Goal: Task Accomplishment & Management: Manage account settings

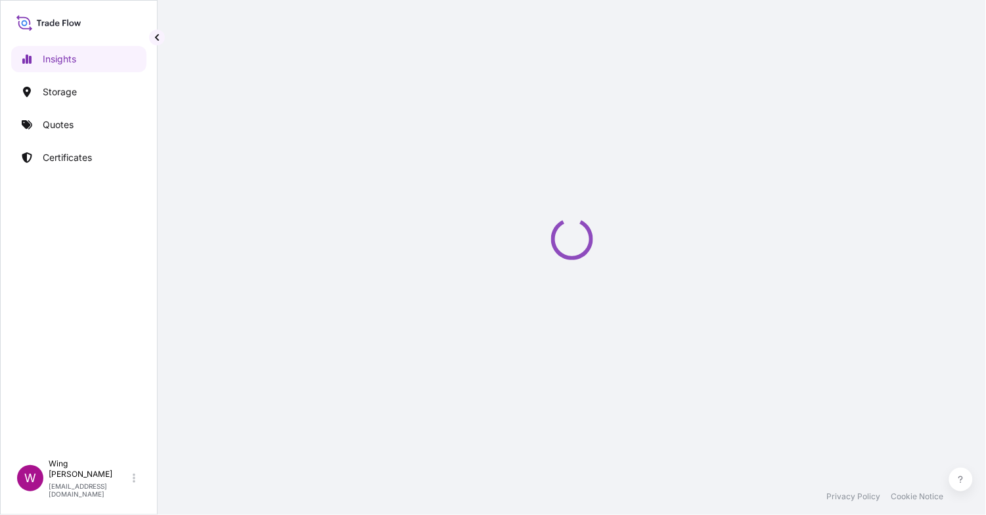
select select "2025"
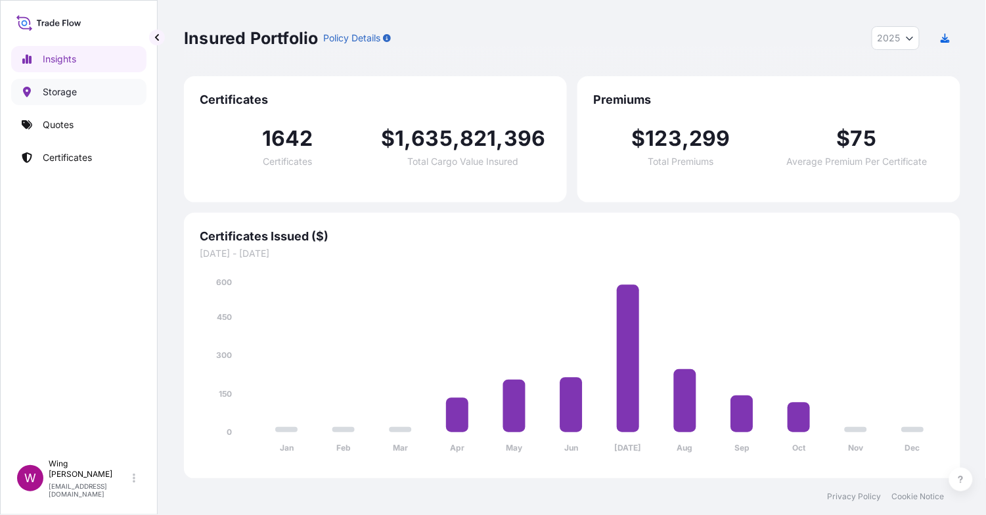
click at [53, 93] on p "Storage" at bounding box center [60, 91] width 34 height 13
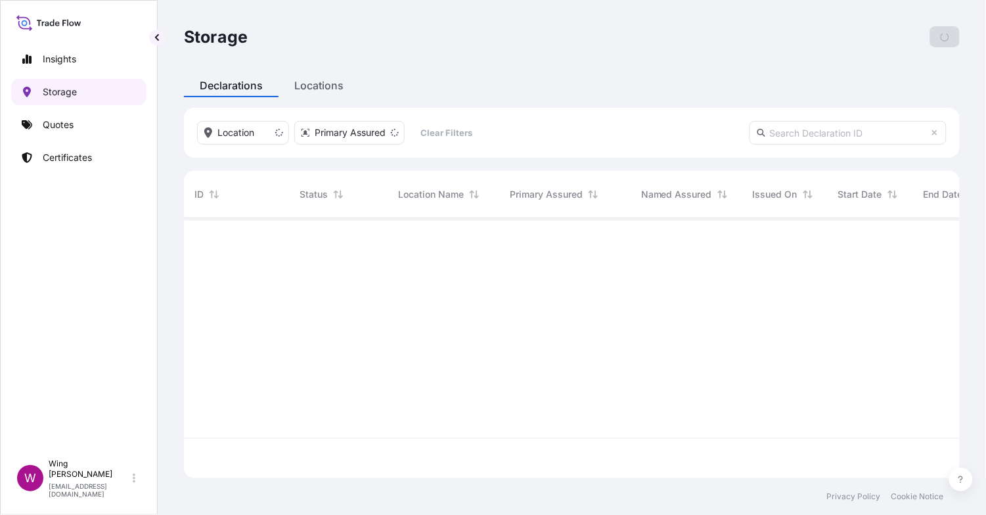
scroll to position [254, 762]
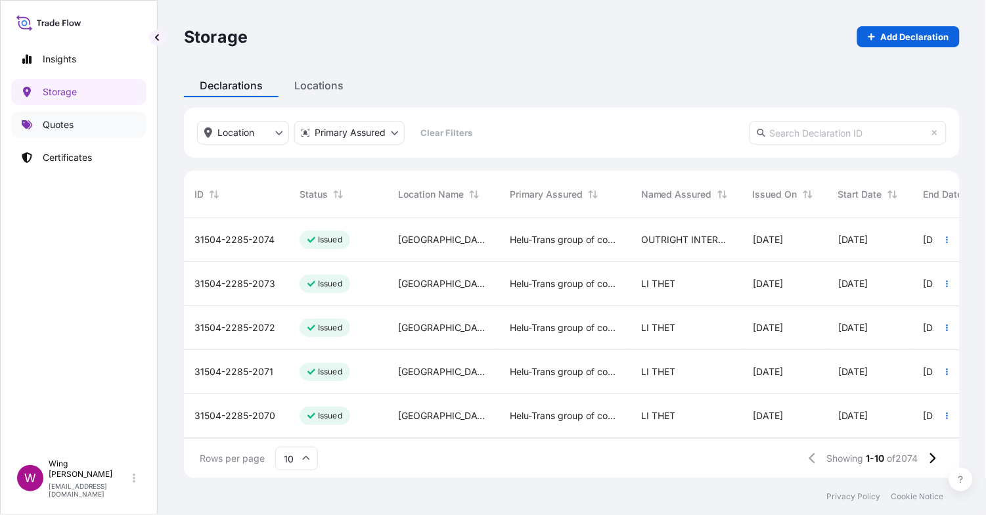
click at [63, 127] on p "Quotes" at bounding box center [58, 124] width 31 height 13
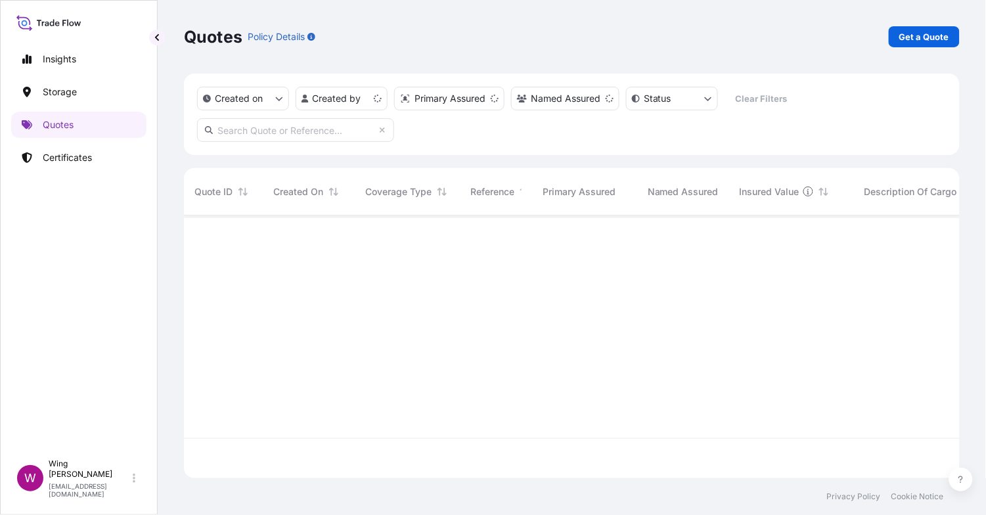
scroll to position [258, 762]
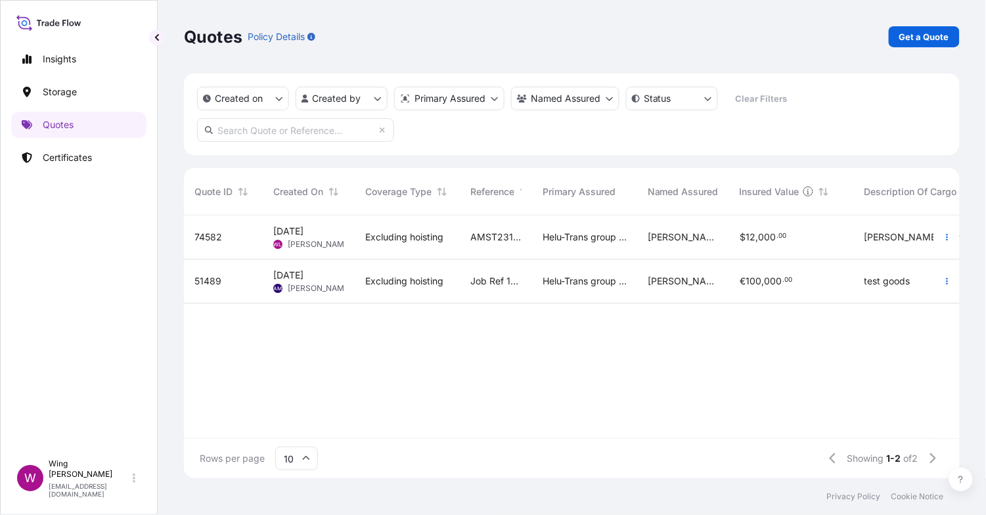
click at [293, 232] on span "[DATE]" at bounding box center [288, 231] width 30 height 13
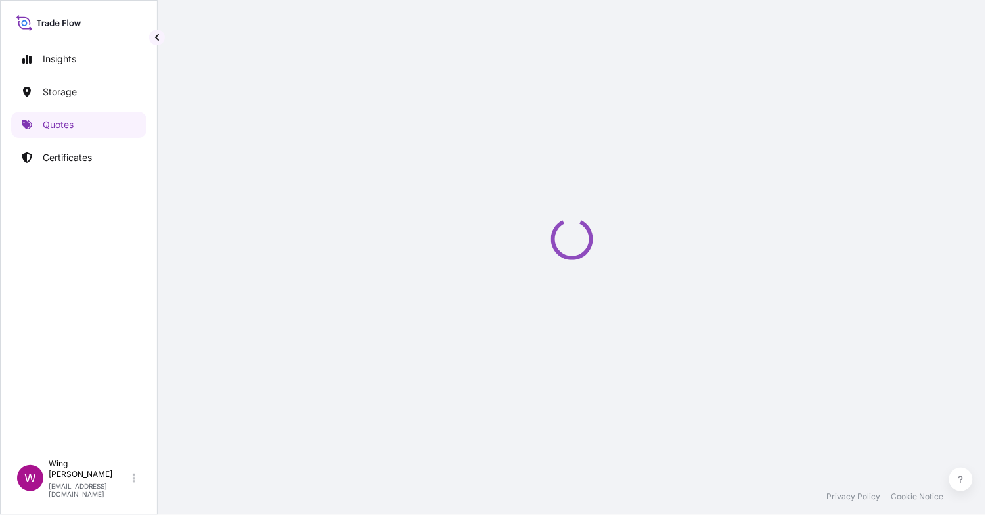
select select "STORAGE"
select select "Storage"
select select "[GEOGRAPHIC_DATA]"
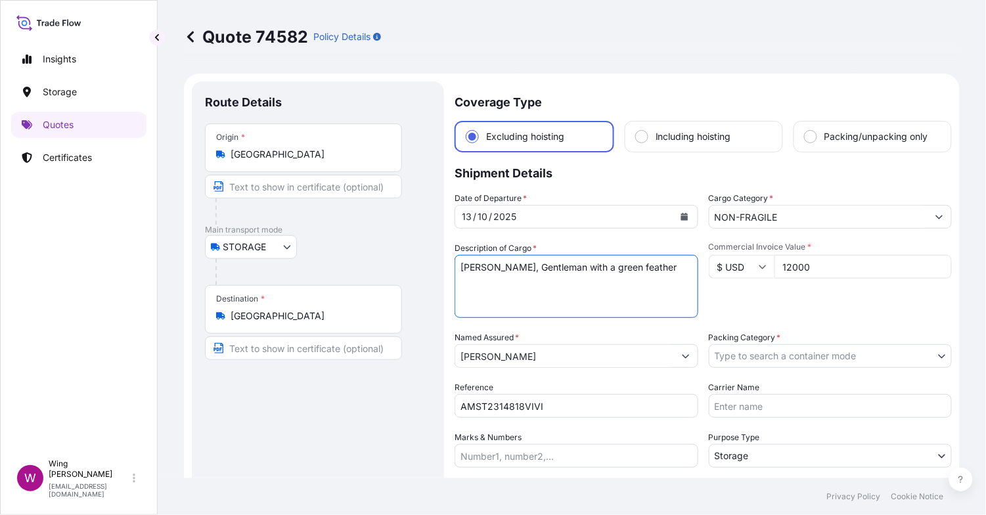
drag, startPoint x: 667, startPoint y: 267, endPoint x: 533, endPoint y: 266, distance: 134.0
click at [533, 266] on textarea "[PERSON_NAME], Gentleman with a green feather" at bounding box center [576, 286] width 244 height 63
click at [56, 156] on p "Certificates" at bounding box center [67, 157] width 49 height 13
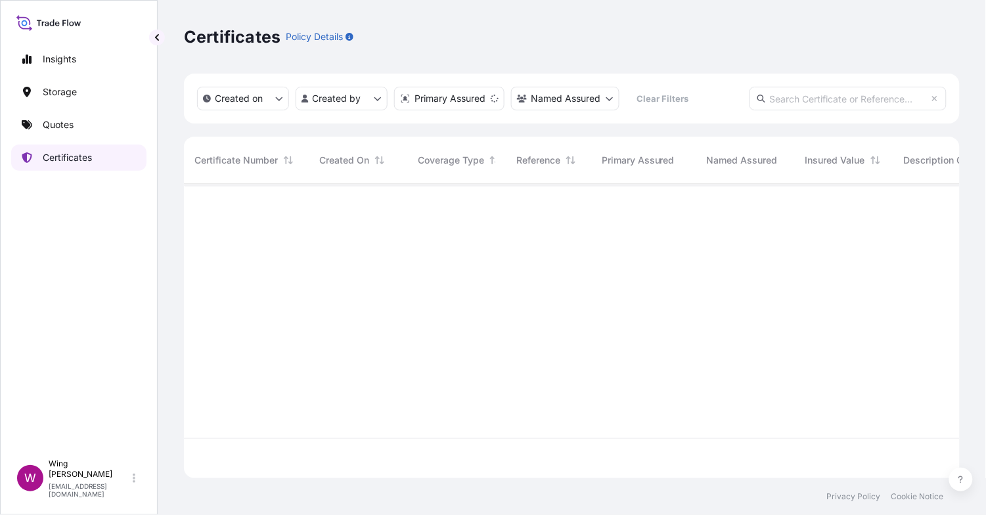
scroll to position [289, 762]
click at [794, 98] on input "text" at bounding box center [847, 99] width 197 height 24
paste input "[PHONE_NUMBER]"
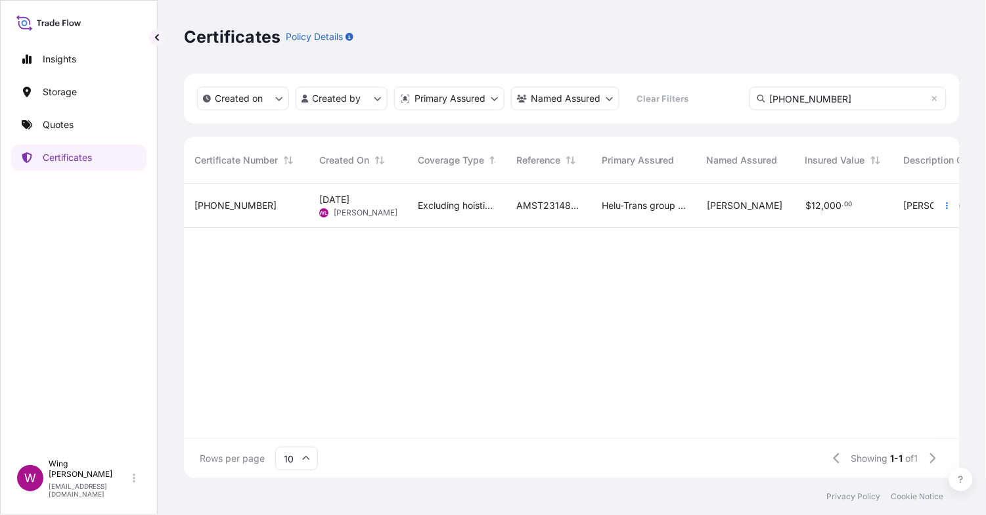
type input "[PHONE_NUMBER]"
click at [269, 209] on div "[PHONE_NUMBER]" at bounding box center [246, 205] width 104 height 13
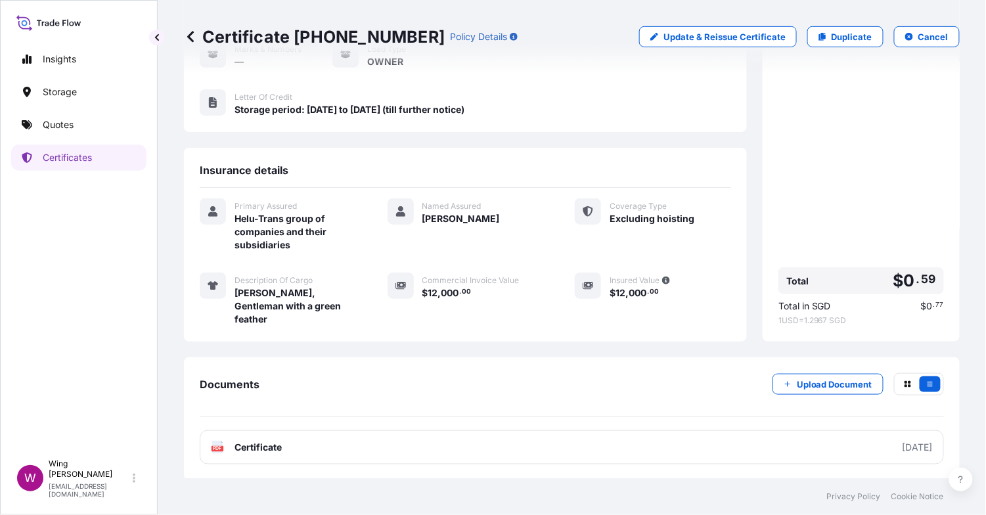
scroll to position [180, 0]
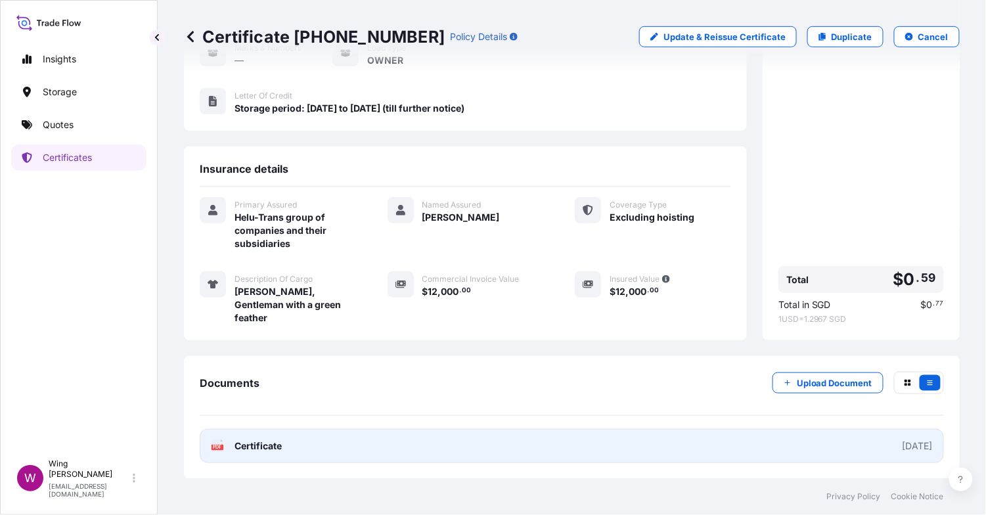
click at [215, 444] on icon at bounding box center [217, 445] width 11 height 13
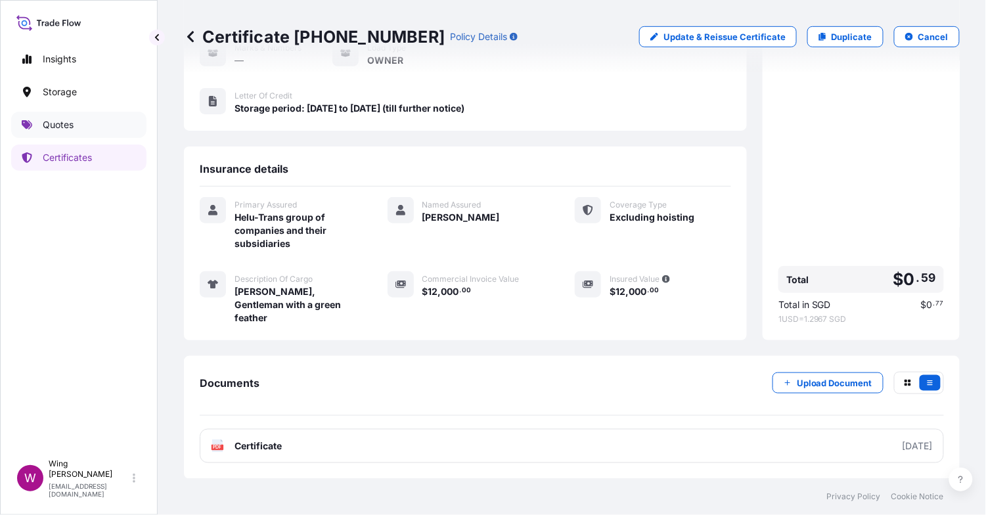
click at [59, 128] on p "Quotes" at bounding box center [58, 124] width 31 height 13
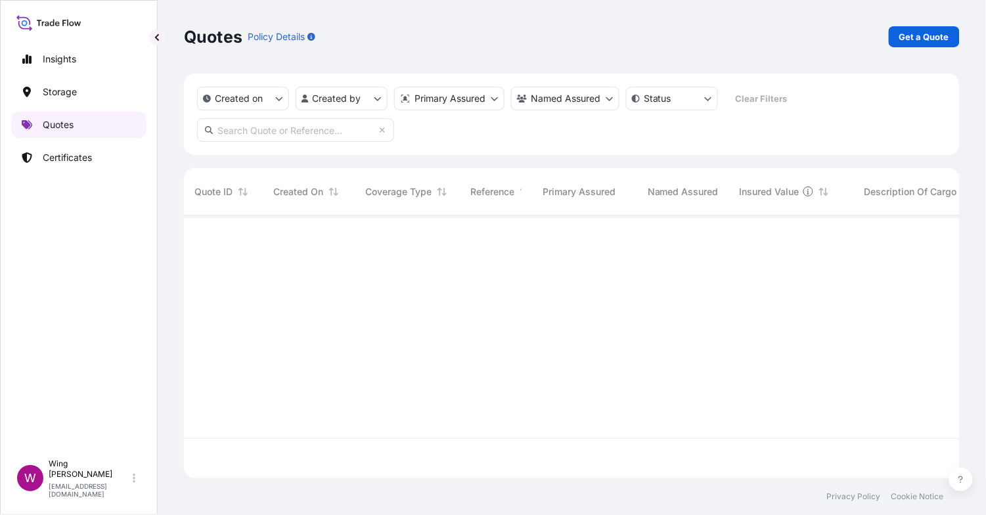
scroll to position [258, 762]
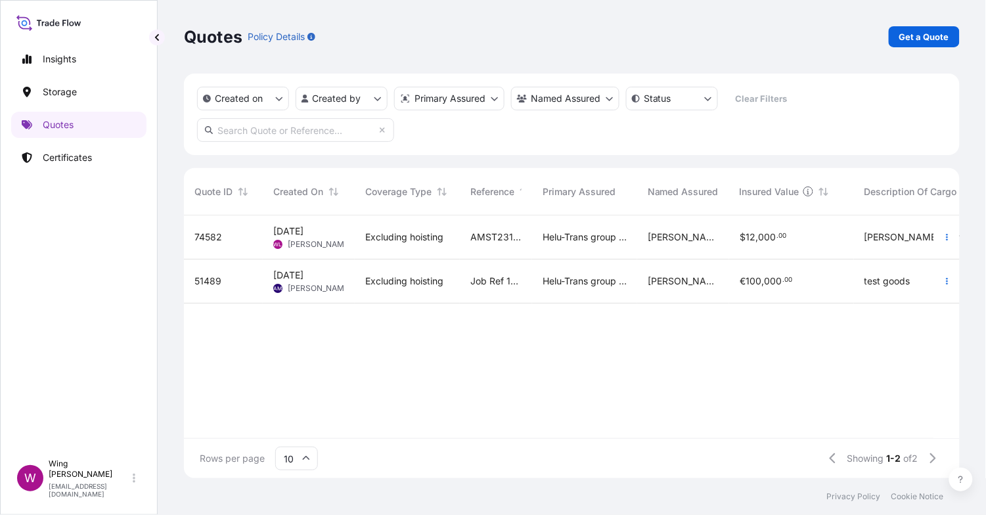
click at [351, 240] on div "[DATE] [PERSON_NAME] [PERSON_NAME]" at bounding box center [309, 237] width 92 height 44
select select "STORAGE"
select select "Storage"
select select "[GEOGRAPHIC_DATA]"
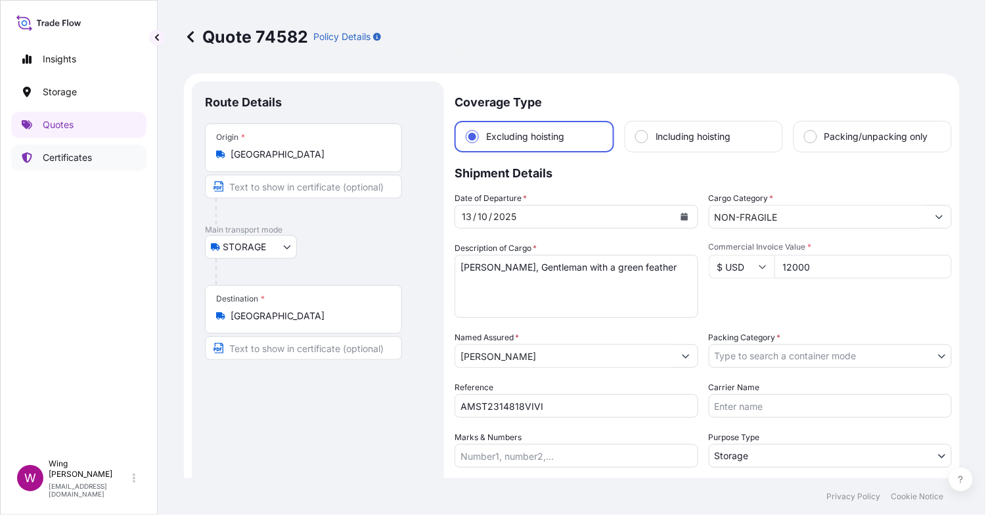
click at [76, 161] on p "Certificates" at bounding box center [67, 157] width 49 height 13
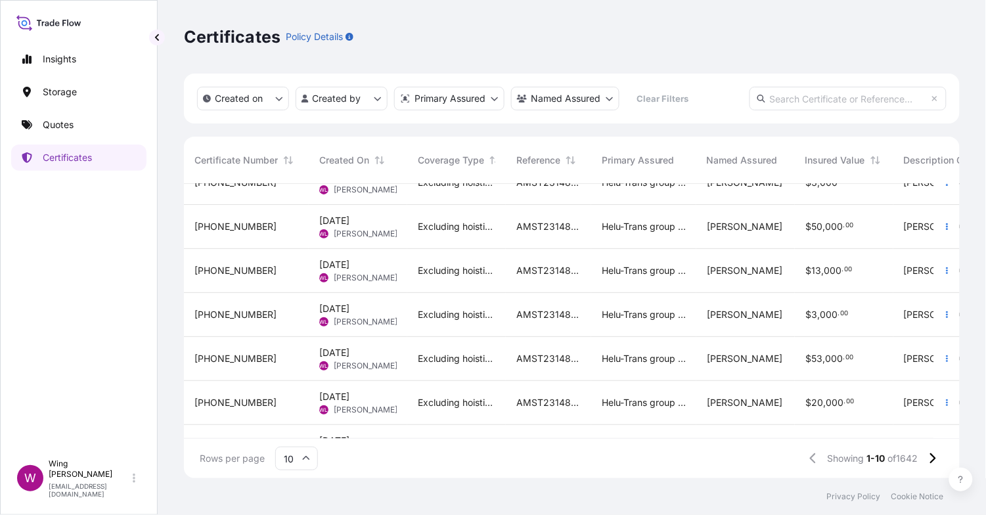
scroll to position [23, 0]
click at [342, 97] on html "Insights Storage Quotes Certificates W Wing Lee [EMAIL_ADDRESS][DOMAIN_NAME] Ce…" at bounding box center [493, 257] width 986 height 515
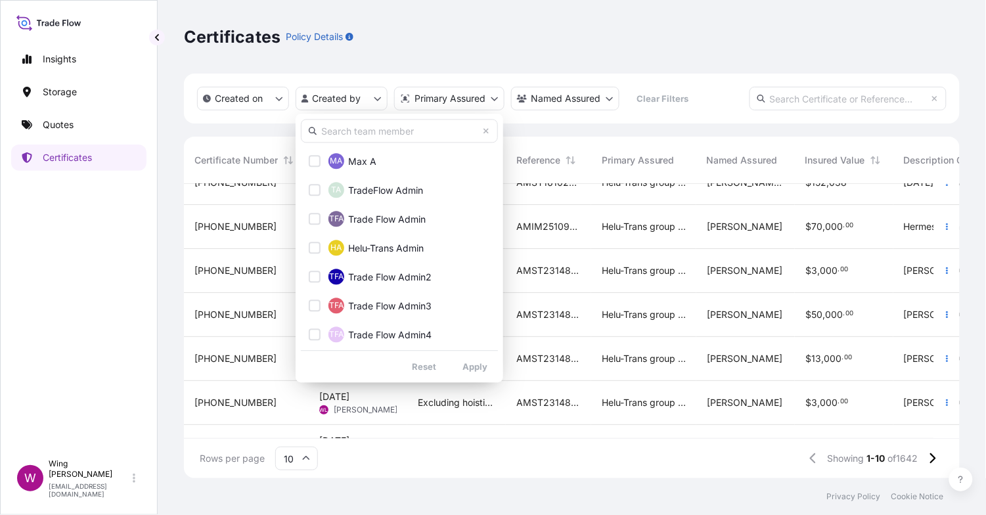
click at [362, 133] on input "text" at bounding box center [399, 131] width 197 height 24
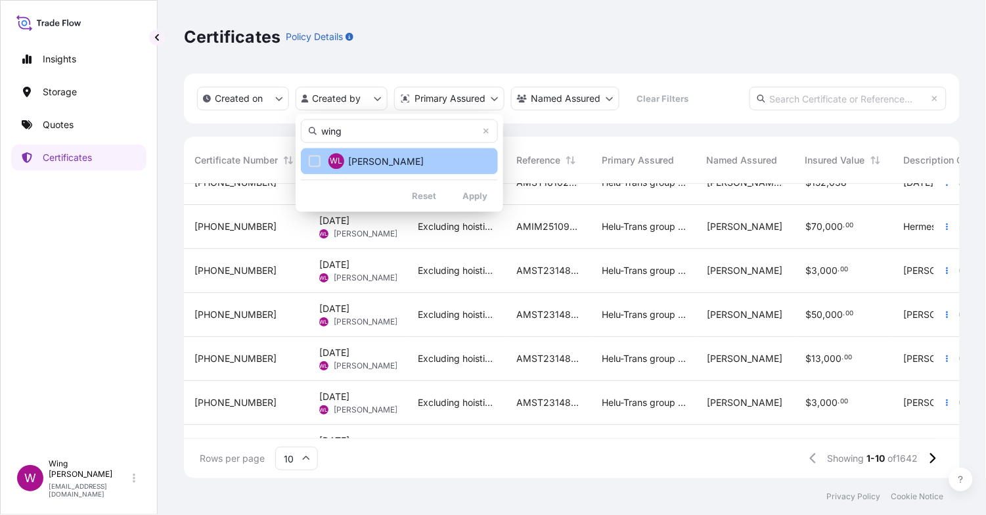
type input "wing"
click at [362, 158] on span "[PERSON_NAME]" at bounding box center [386, 161] width 76 height 13
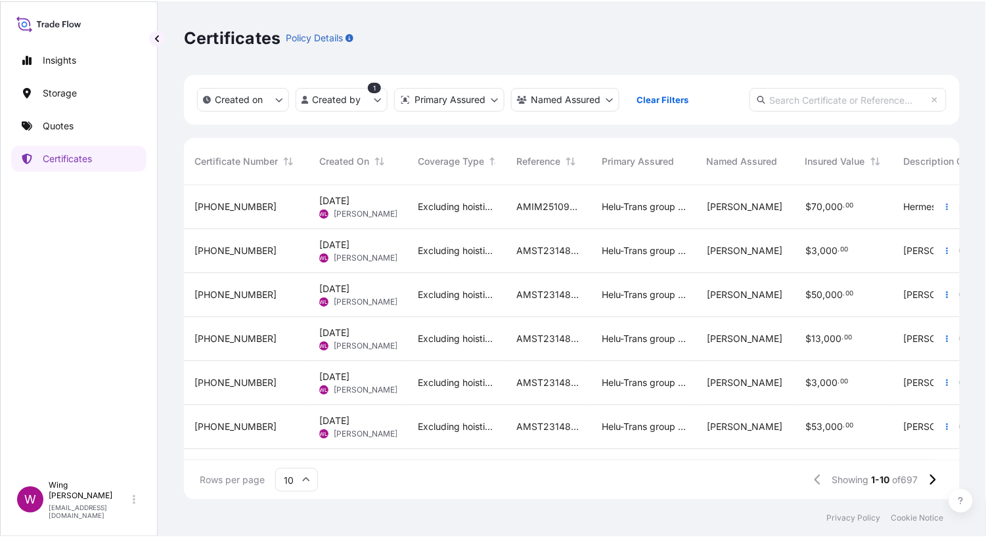
scroll to position [311, 762]
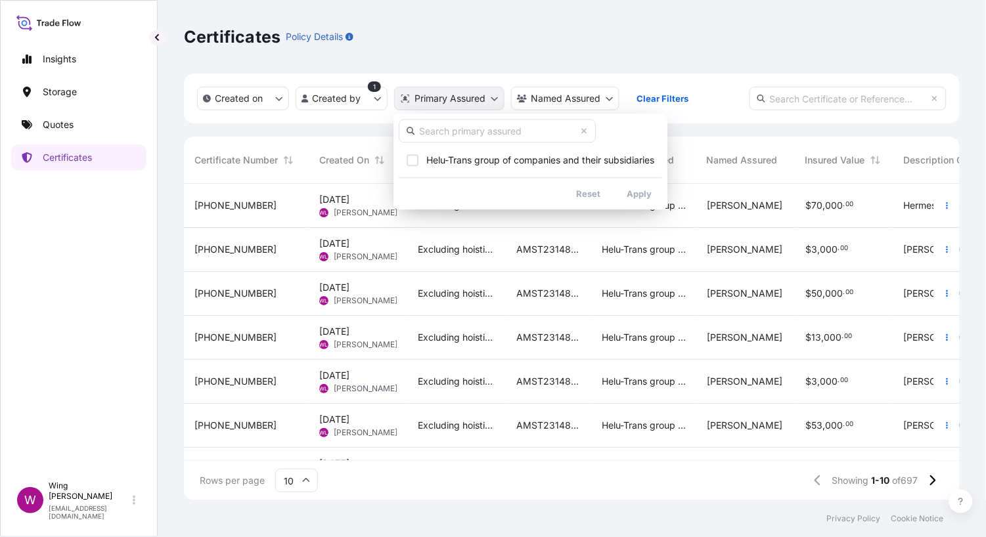
click at [458, 99] on html "Insights Storage Quotes Certificates W Wing Lee [EMAIL_ADDRESS][DOMAIN_NAME] Ce…" at bounding box center [493, 268] width 986 height 537
click at [566, 100] on html "Insights Storage Quotes Certificates W Wing Lee [EMAIL_ADDRESS][DOMAIN_NAME] Ce…" at bounding box center [493, 268] width 986 height 537
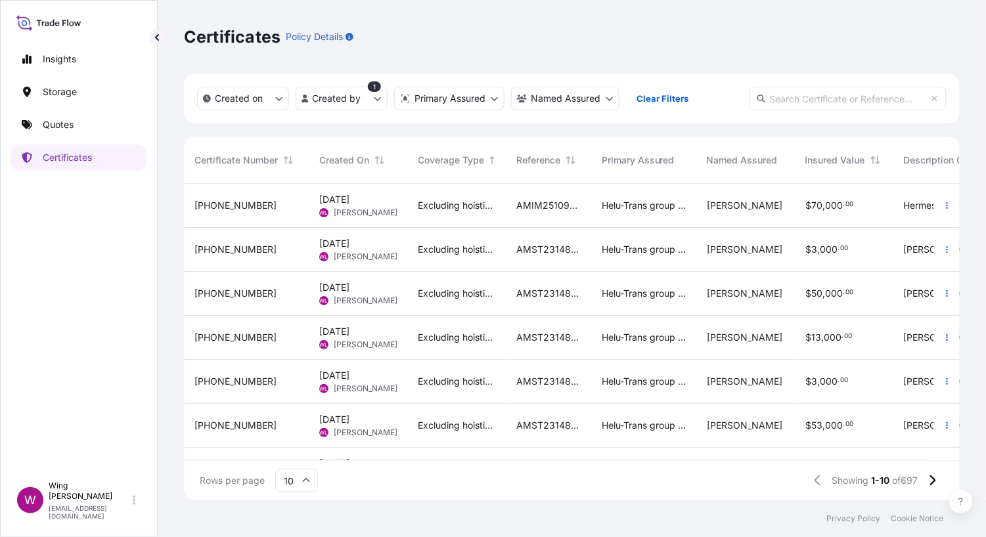
click at [566, 100] on html "Insights Storage Quotes Certificates W Wing Lee [EMAIL_ADDRESS][DOMAIN_NAME] Ce…" at bounding box center [493, 268] width 986 height 537
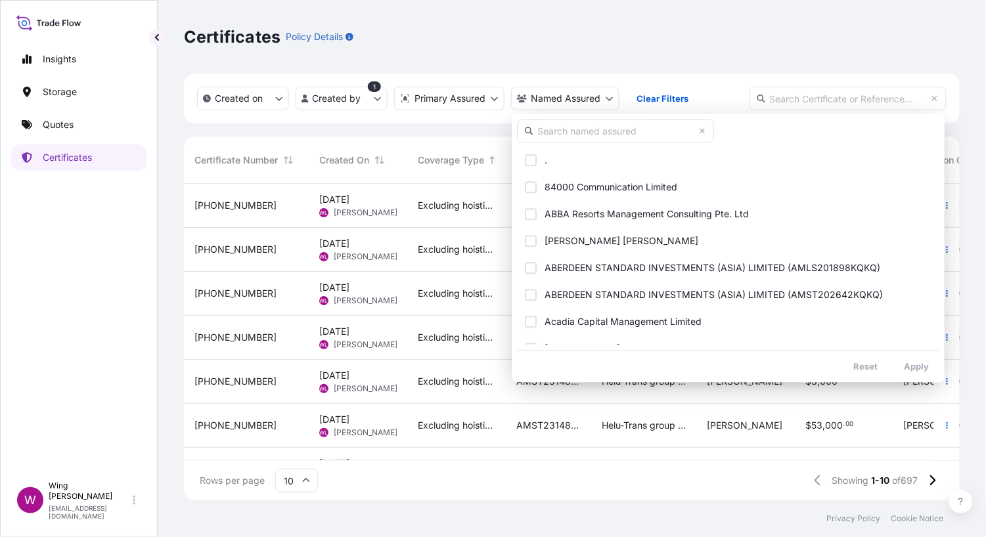
click at [569, 131] on input "text" at bounding box center [615, 131] width 197 height 24
paste input "[PERSON_NAME]"
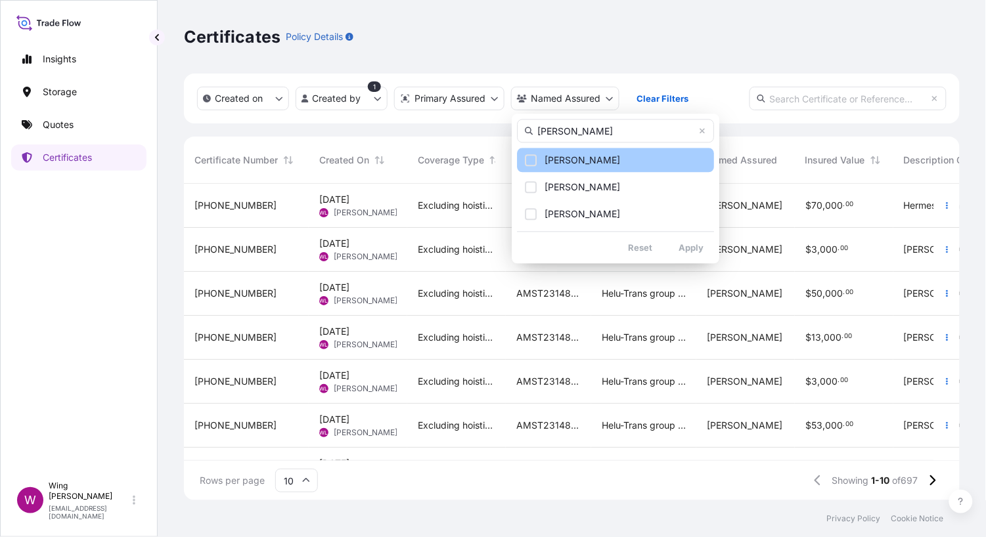
type input "[PERSON_NAME]"
click at [528, 162] on div "Select Option" at bounding box center [531, 160] width 12 height 12
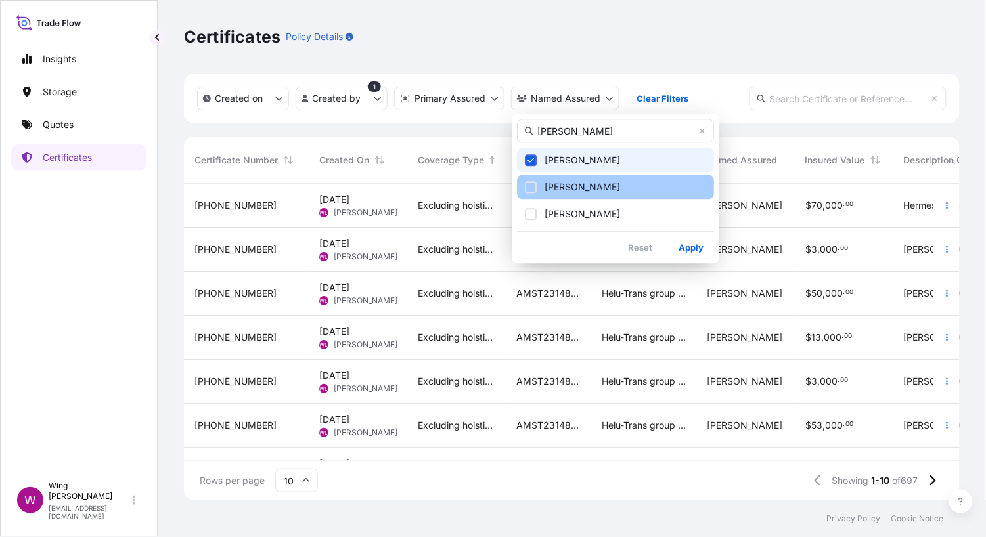
click at [529, 183] on div "Select Option" at bounding box center [531, 187] width 12 height 12
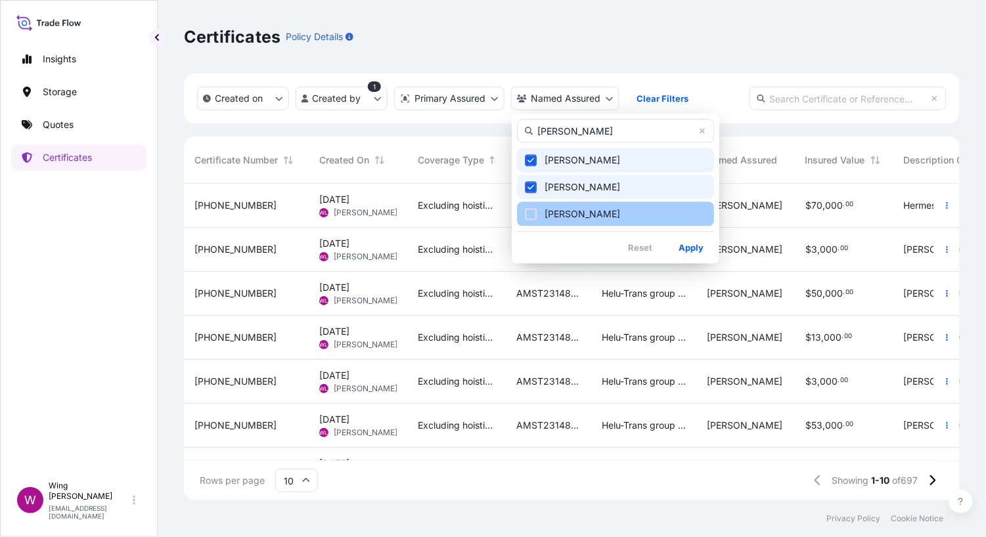
click at [529, 214] on div "Select Option" at bounding box center [531, 214] width 12 height 12
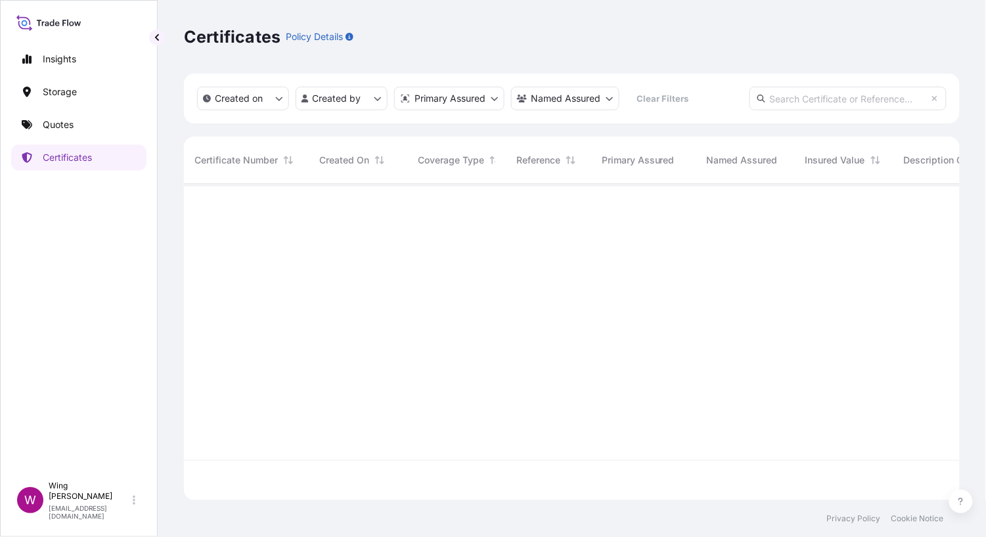
scroll to position [0, 0]
click at [66, 91] on p "Storage" at bounding box center [60, 91] width 34 height 13
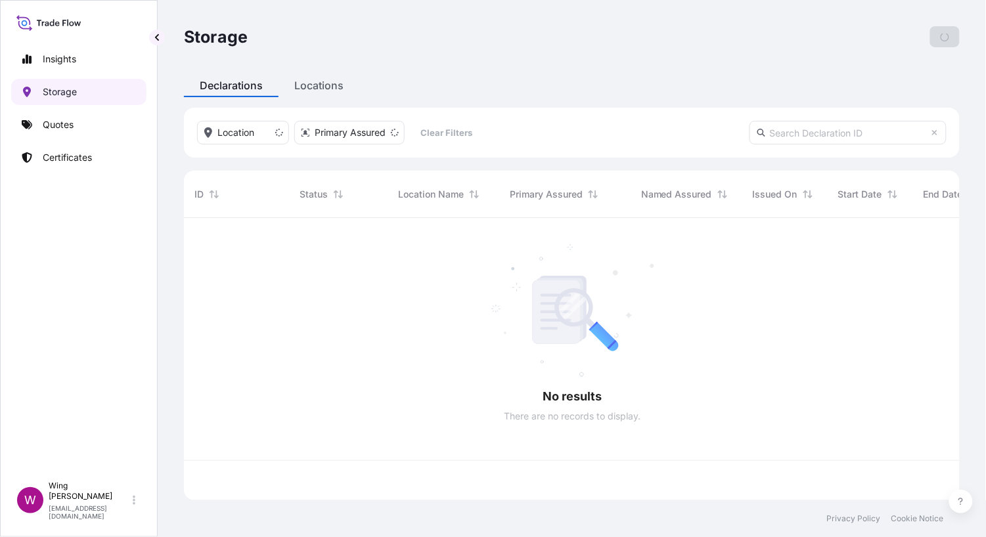
scroll to position [276, 762]
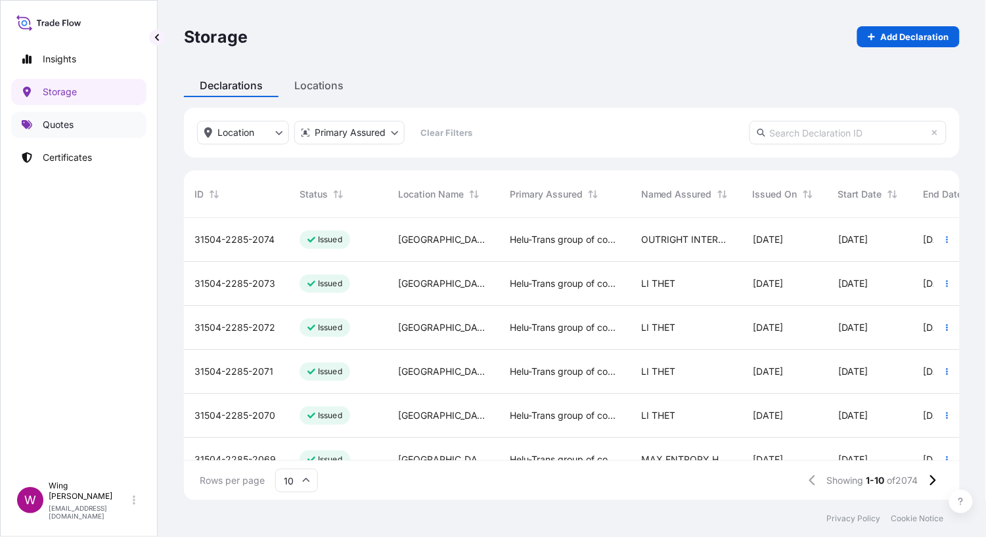
click at [45, 125] on p "Quotes" at bounding box center [58, 124] width 31 height 13
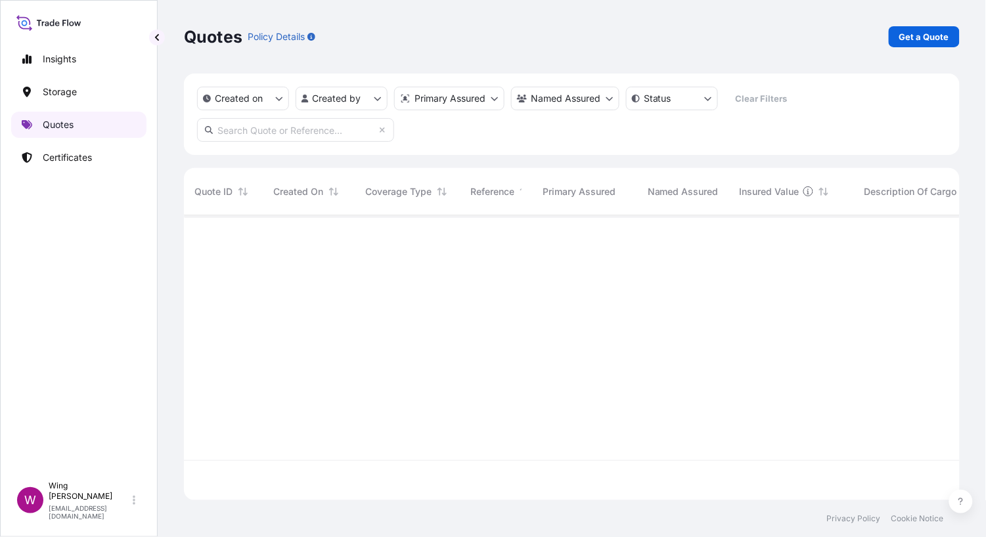
scroll to position [280, 762]
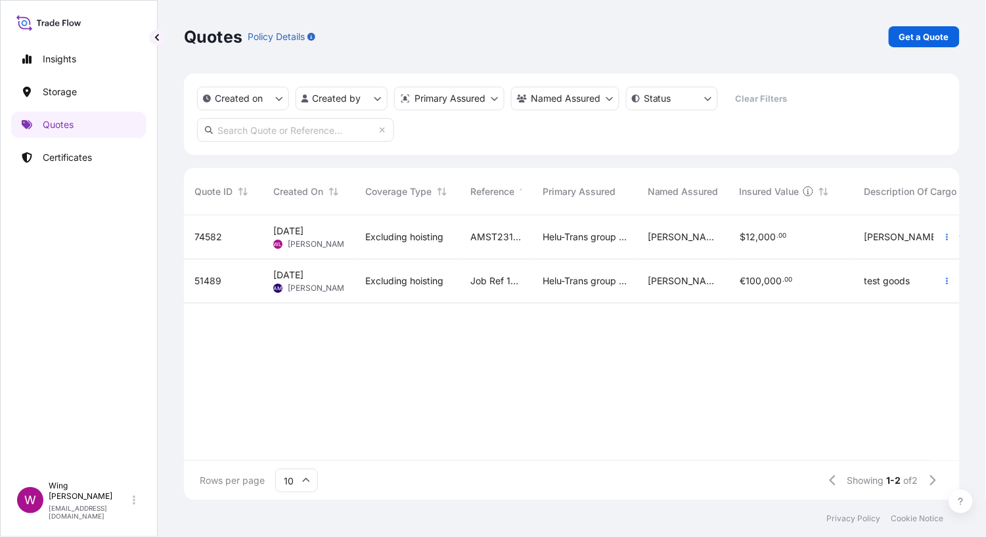
click at [328, 220] on div "[DATE] [PERSON_NAME] [PERSON_NAME]" at bounding box center [309, 237] width 92 height 44
select select "STORAGE"
select select "Storage"
select select "[GEOGRAPHIC_DATA]"
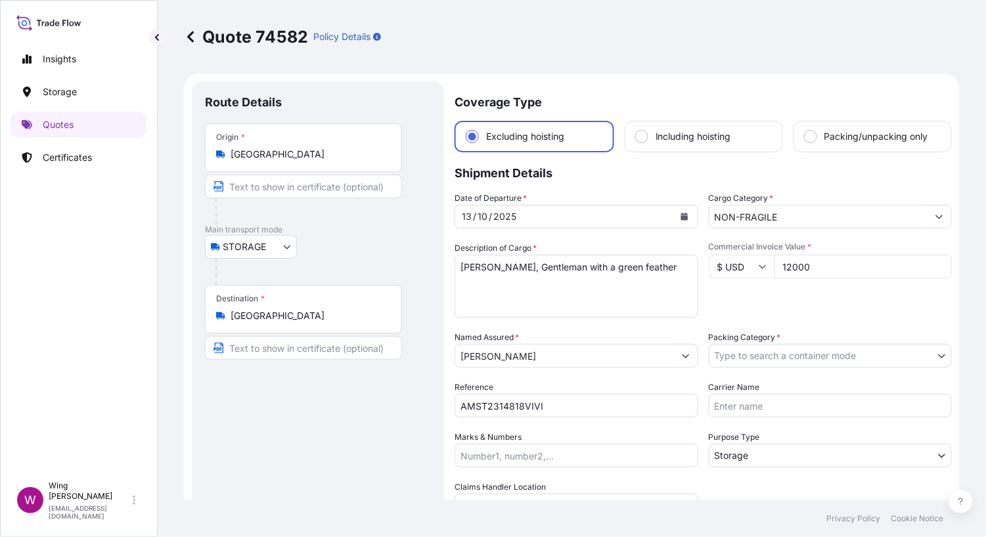
click at [240, 252] on body "Insights Storage Quotes Certificates W Wing Lee [EMAIL_ADDRESS][DOMAIN_NAME] Qu…" at bounding box center [493, 268] width 986 height 537
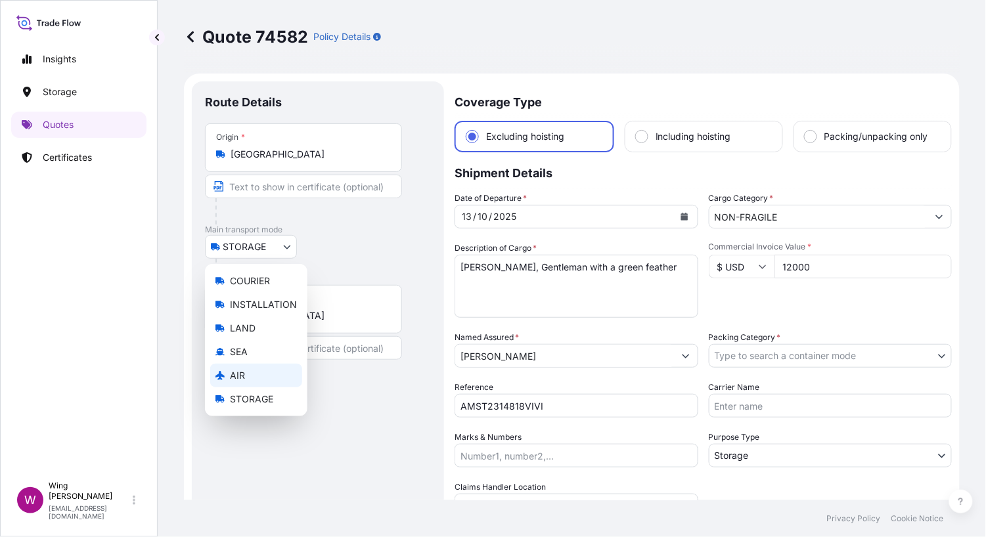
click at [238, 370] on span "AIR" at bounding box center [237, 375] width 15 height 13
select select "AIR"
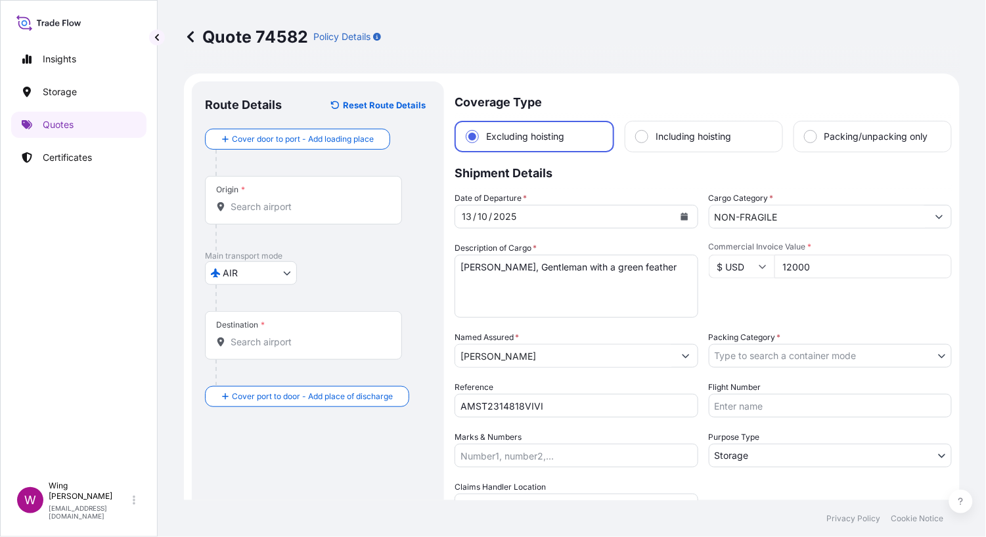
click at [281, 206] on input "Origin *" at bounding box center [307, 206] width 155 height 13
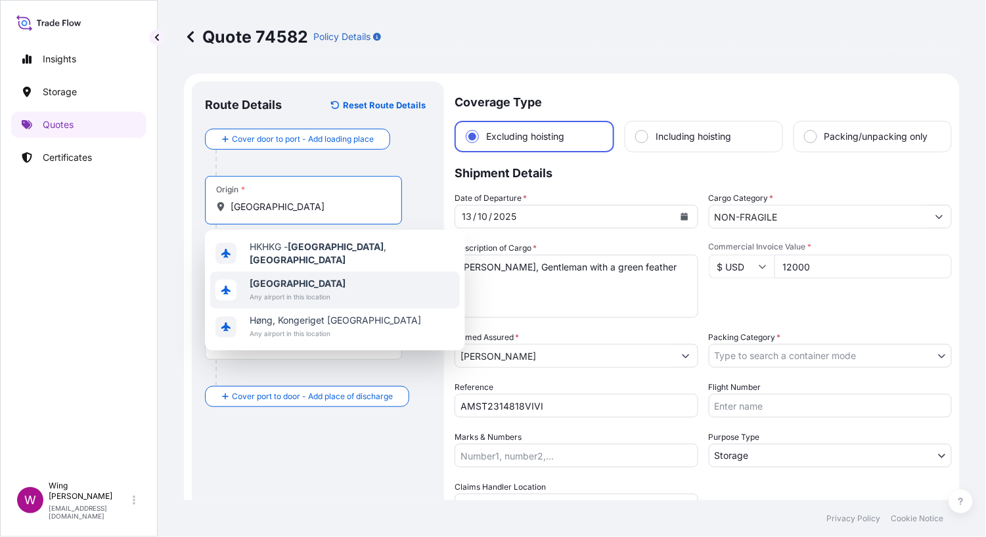
click at [278, 283] on b "[GEOGRAPHIC_DATA]" at bounding box center [298, 283] width 96 height 11
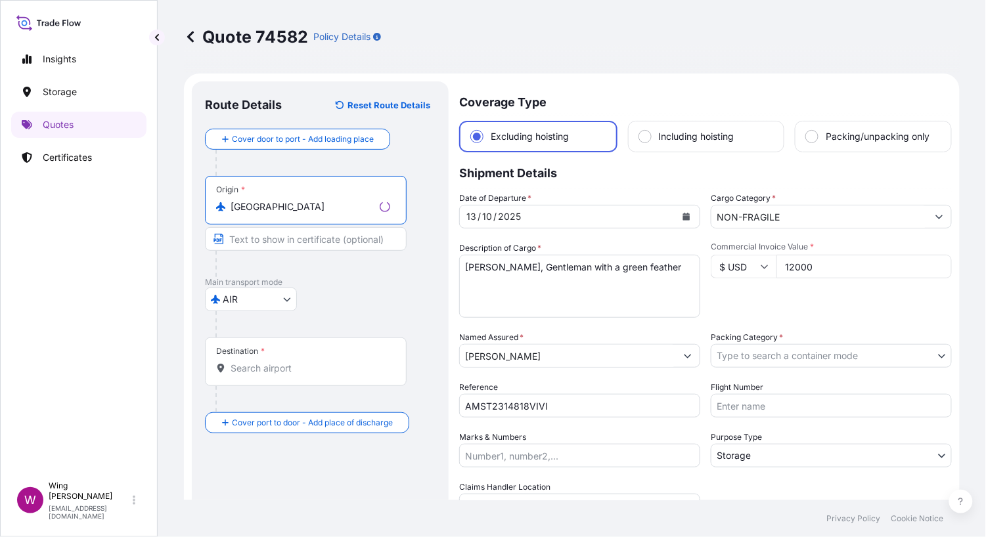
type input "[GEOGRAPHIC_DATA]"
click at [248, 380] on div "Destination *" at bounding box center [303, 362] width 197 height 49
click at [248, 375] on input "Destination *" at bounding box center [307, 368] width 155 height 13
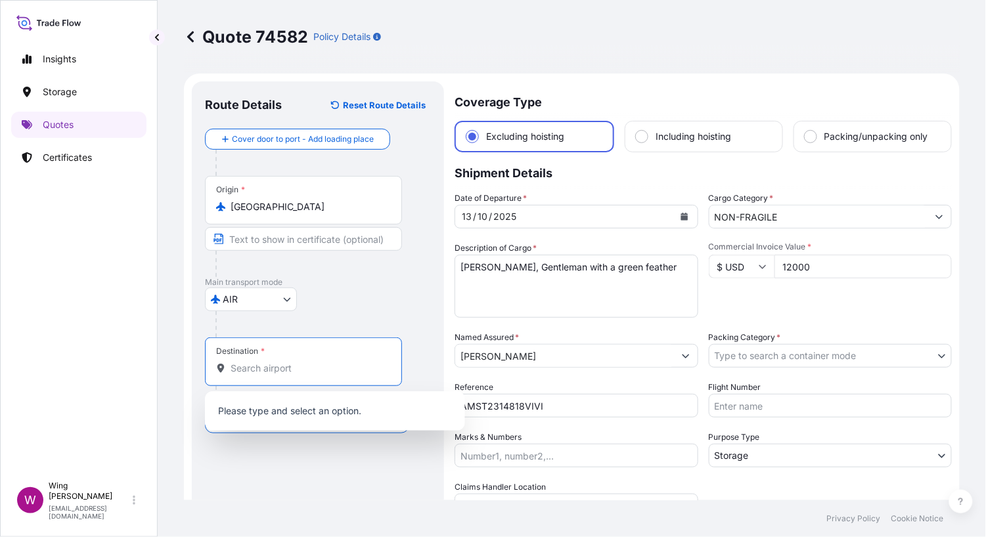
paste input "[GEOGRAPHIC_DATA]"
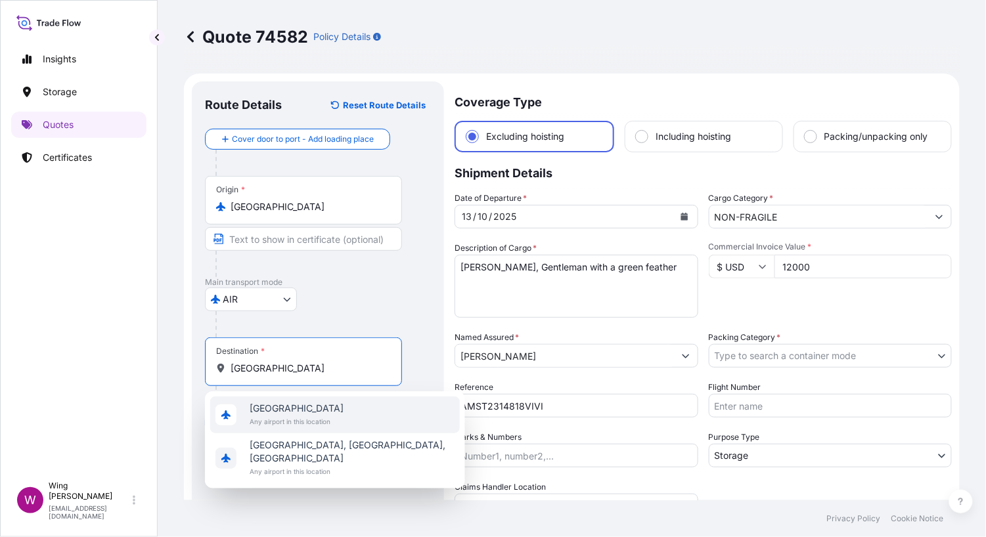
click at [252, 420] on span "Any airport in this location" at bounding box center [297, 421] width 94 height 13
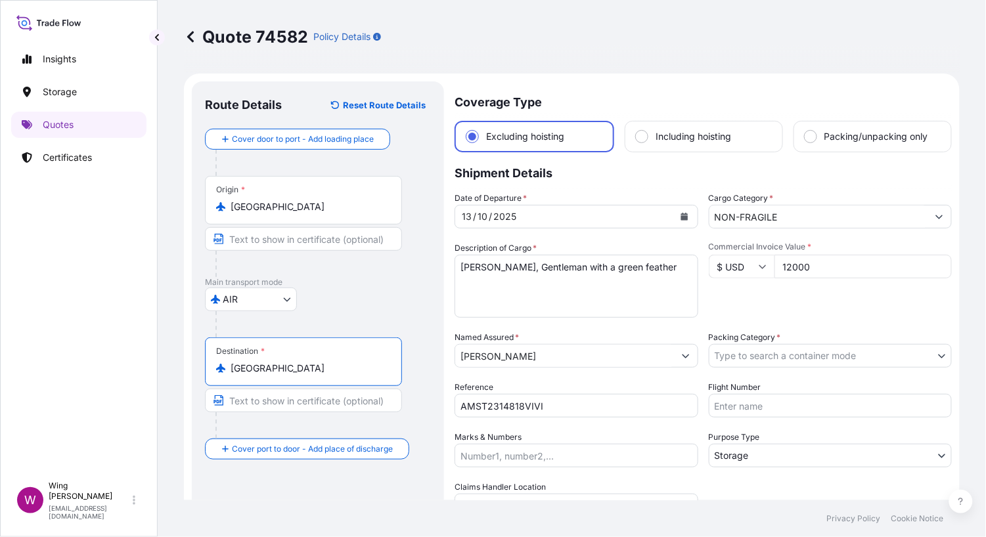
type input "[GEOGRAPHIC_DATA]"
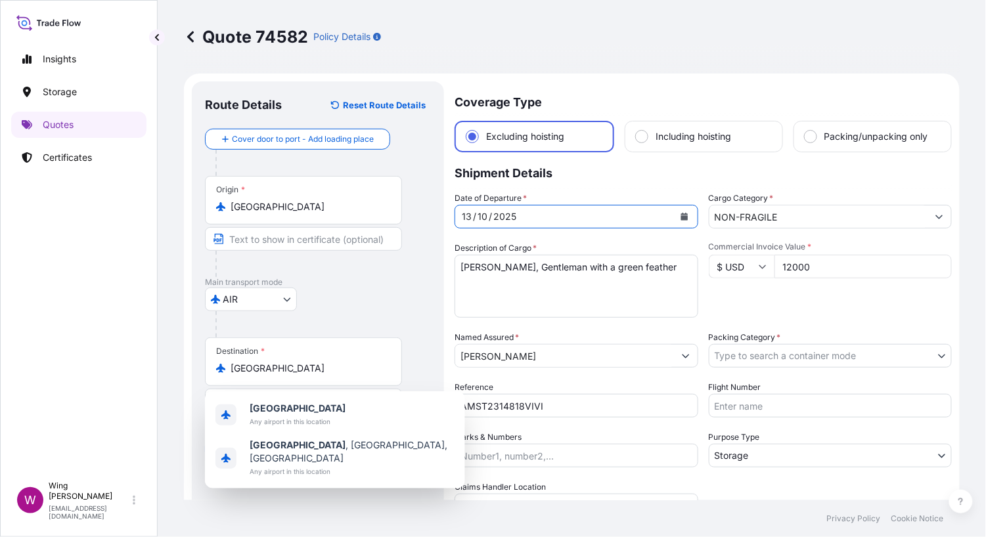
click at [556, 222] on div "[DATE]" at bounding box center [564, 217] width 219 height 24
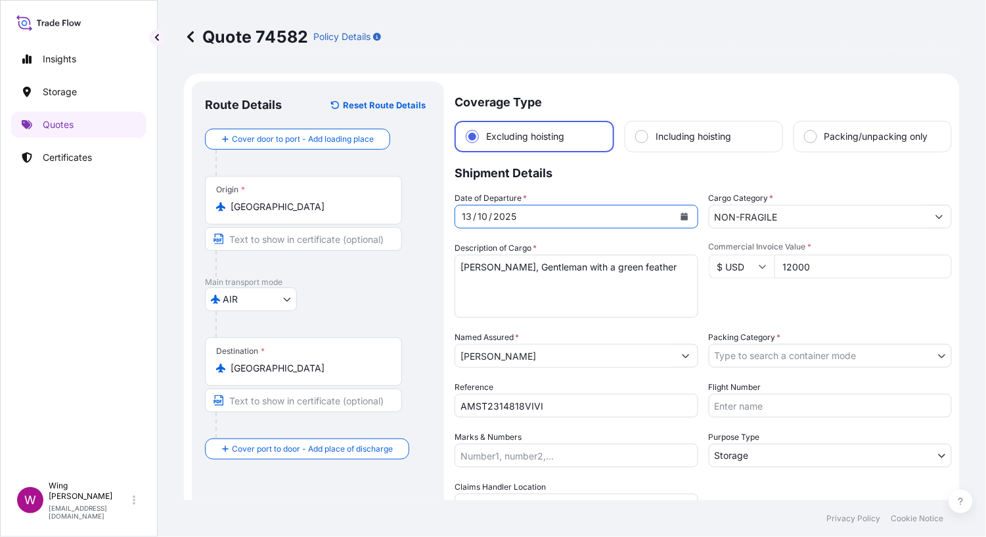
click at [682, 216] on button "Calendar" at bounding box center [684, 216] width 21 height 21
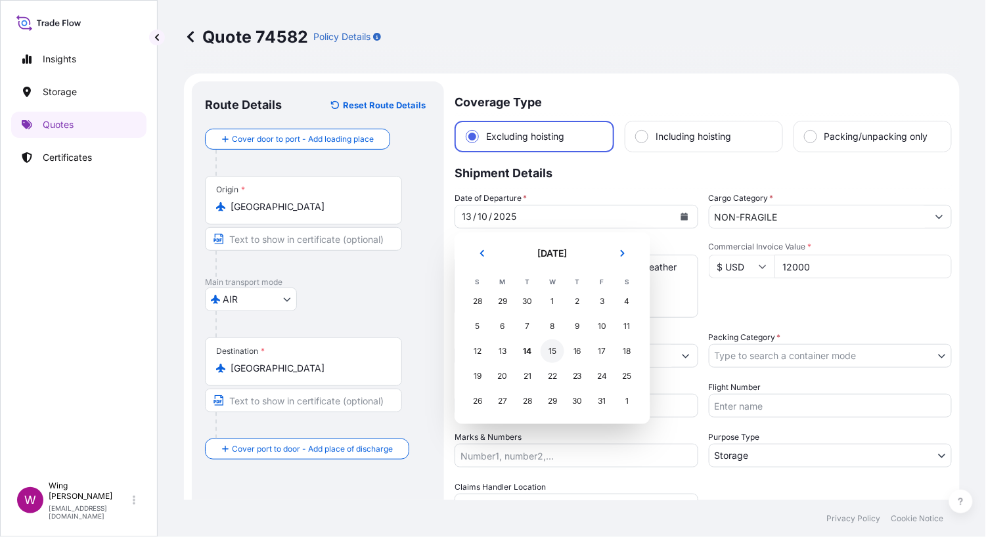
click at [555, 359] on div "15" at bounding box center [552, 351] width 24 height 24
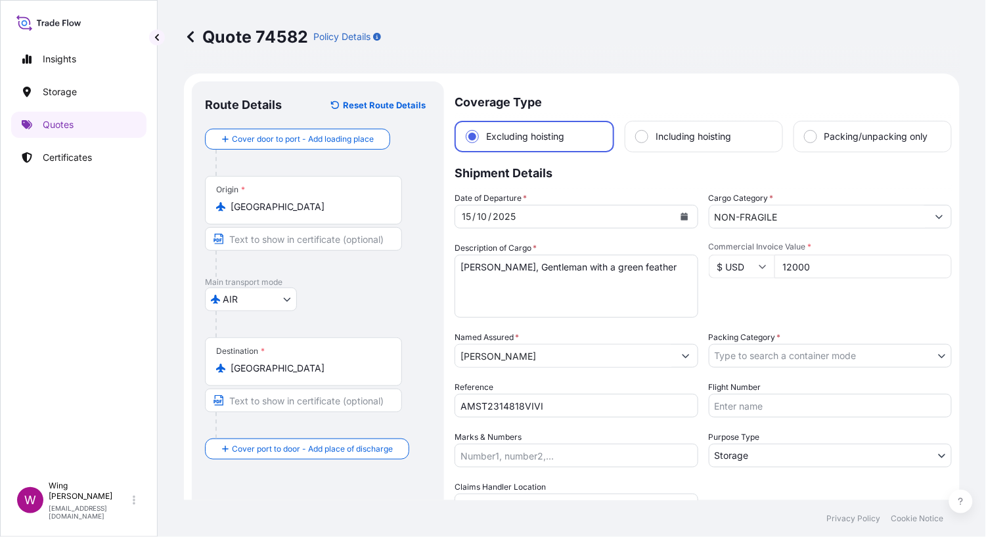
click at [563, 246] on div "Description of Cargo * [PERSON_NAME], Gentleman with a green feather" at bounding box center [576, 280] width 244 height 76
drag, startPoint x: 816, startPoint y: 261, endPoint x: 741, endPoint y: 259, distance: 74.9
click at [741, 259] on div "$ USD 12000" at bounding box center [831, 267] width 244 height 24
click at [758, 265] on icon at bounding box center [761, 267] width 7 height 4
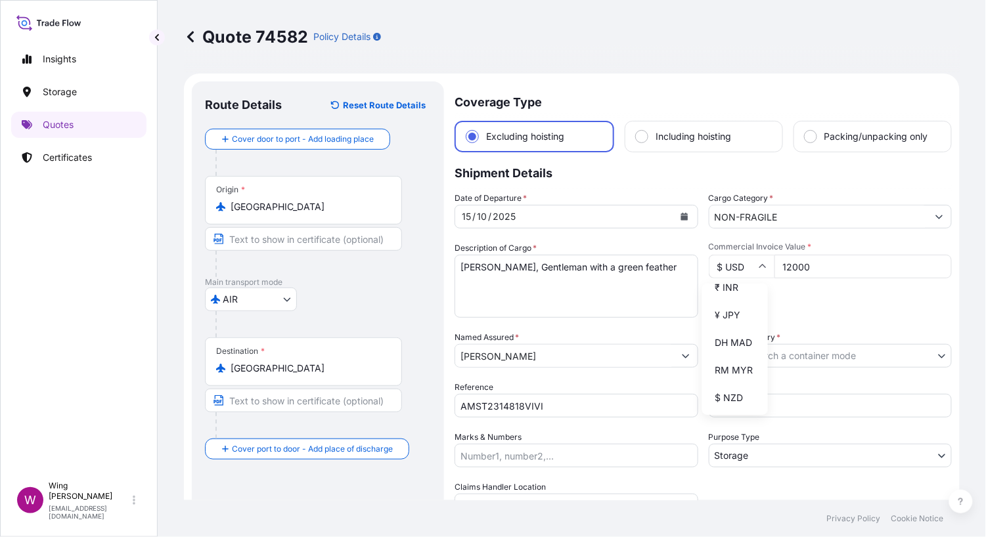
click at [729, 273] on div "$ HKD" at bounding box center [734, 260] width 55 height 25
type input "$ HKD"
drag, startPoint x: 815, startPoint y: 267, endPoint x: 751, endPoint y: 262, distance: 64.6
click at [751, 262] on div "$ HKD 12000" at bounding box center [831, 267] width 244 height 24
paste input "5080000."
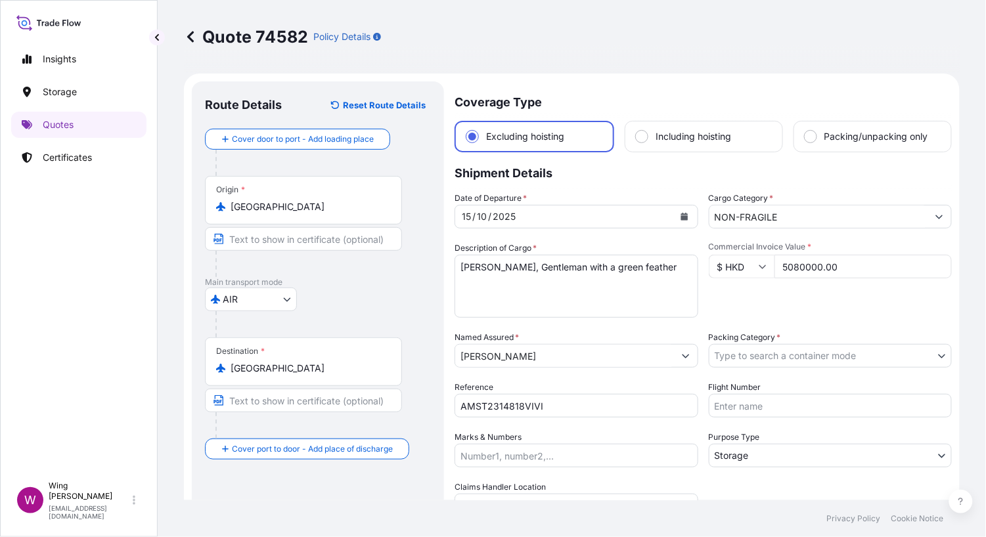
type input "5080000.00"
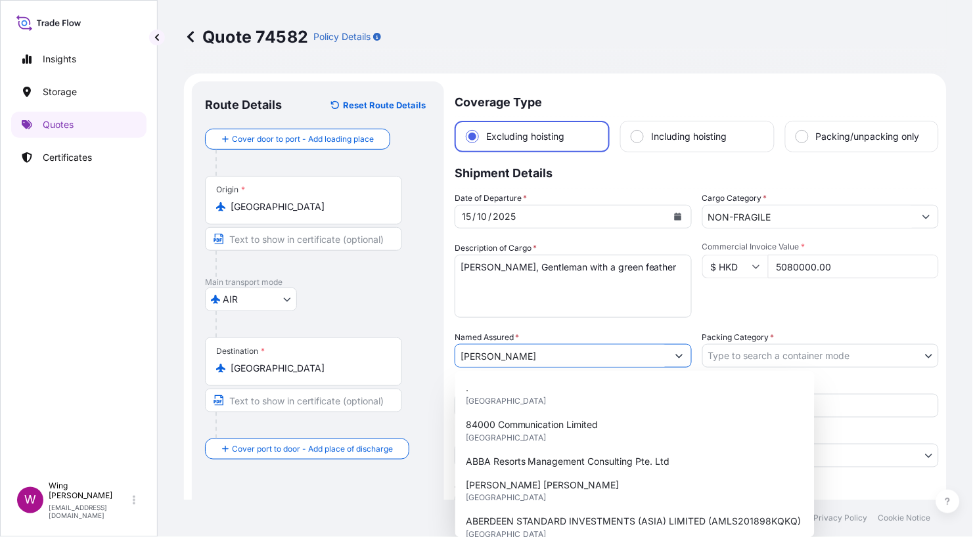
drag, startPoint x: 554, startPoint y: 353, endPoint x: 384, endPoint y: 353, distance: 169.4
click at [384, 353] on form "Route Details Reset Route Details Cover door to port - Add loading place Place …" at bounding box center [565, 398] width 762 height 649
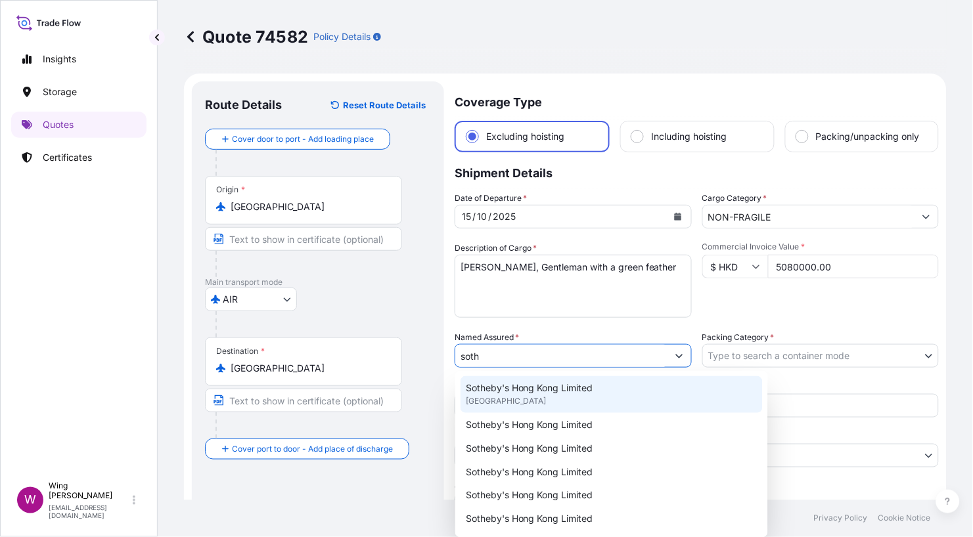
click at [508, 414] on div "Sotheby's Hong Kong Limited" at bounding box center [611, 425] width 302 height 24
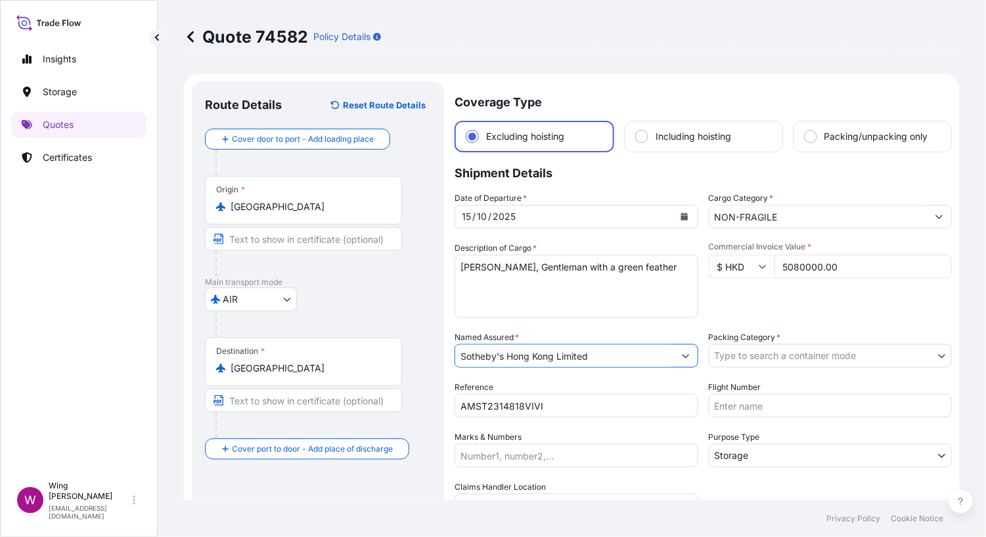
type input "Sotheby's Hong Kong Limited"
click at [749, 356] on body "9 options available. 1 option available. 0 options available. 15 options availa…" at bounding box center [493, 268] width 986 height 537
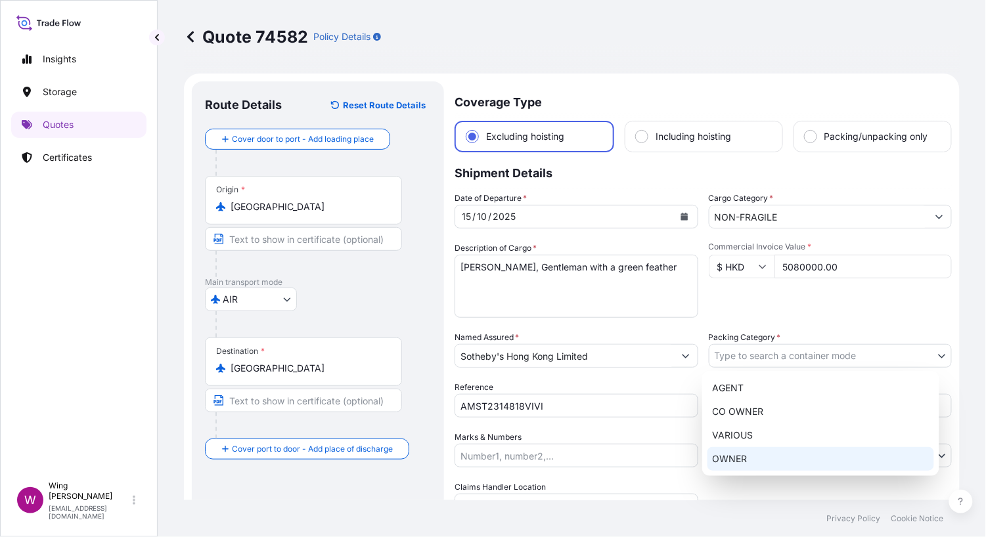
click at [755, 456] on div "OWNER" at bounding box center [820, 459] width 227 height 24
select select "27"
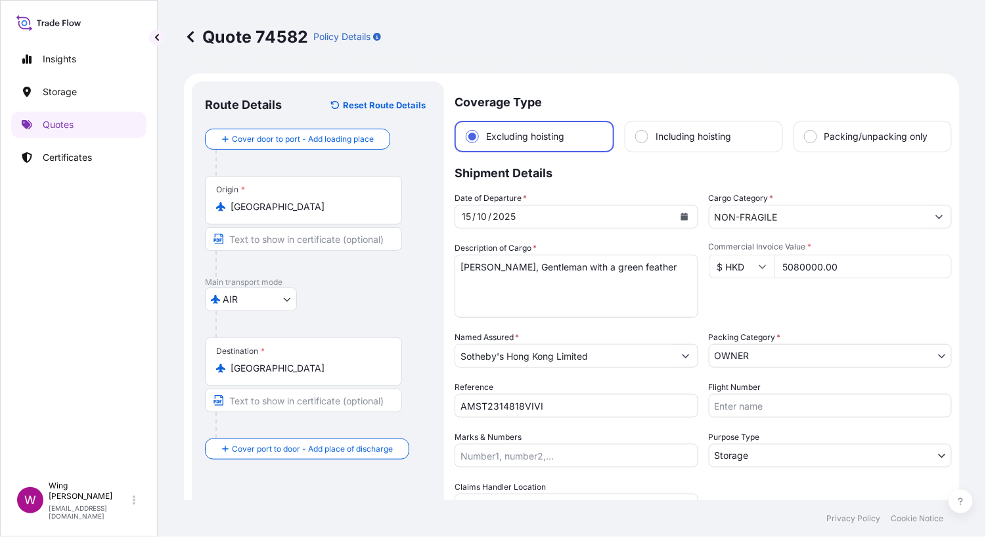
click at [559, 403] on input "AMST2314818VIVI" at bounding box center [576, 406] width 244 height 24
drag, startPoint x: 558, startPoint y: 407, endPoint x: 404, endPoint y: 403, distance: 154.4
click at [404, 403] on form "Route Details Reset Route Details Cover door to port - Add loading place Place …" at bounding box center [572, 398] width 776 height 649
paste input "IM2511265GMGM"
type input "AMIM2511265GMGM"
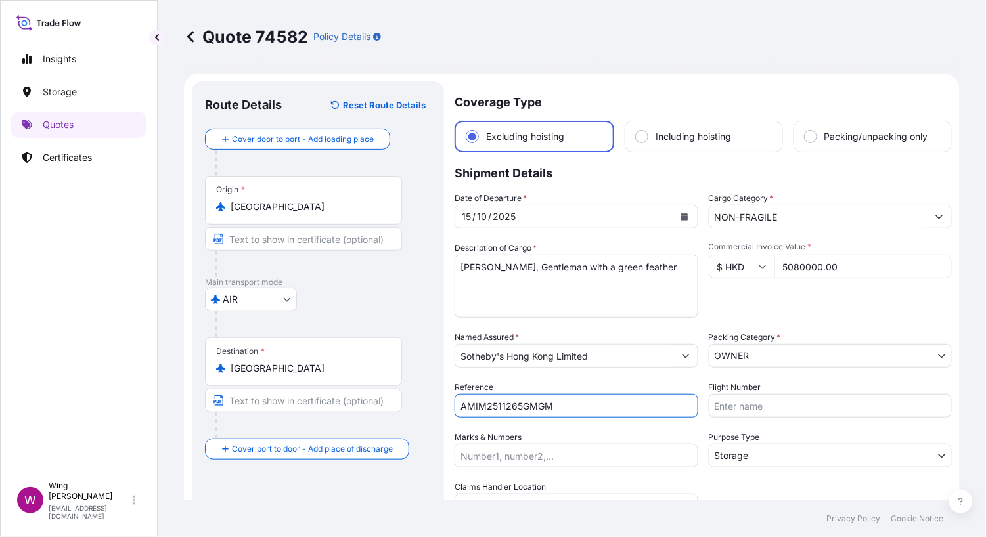
click at [787, 452] on body "Insights Storage Quotes Certificates W Wing Lee [EMAIL_ADDRESS][DOMAIN_NAME] Qu…" at bounding box center [493, 268] width 986 height 537
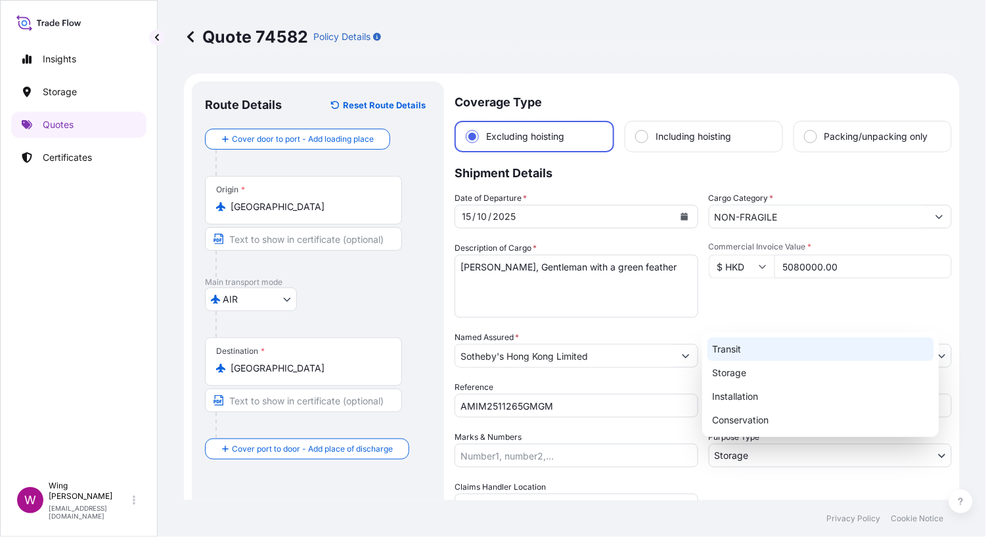
click at [770, 352] on div "Transit" at bounding box center [820, 350] width 227 height 24
select select "Transit"
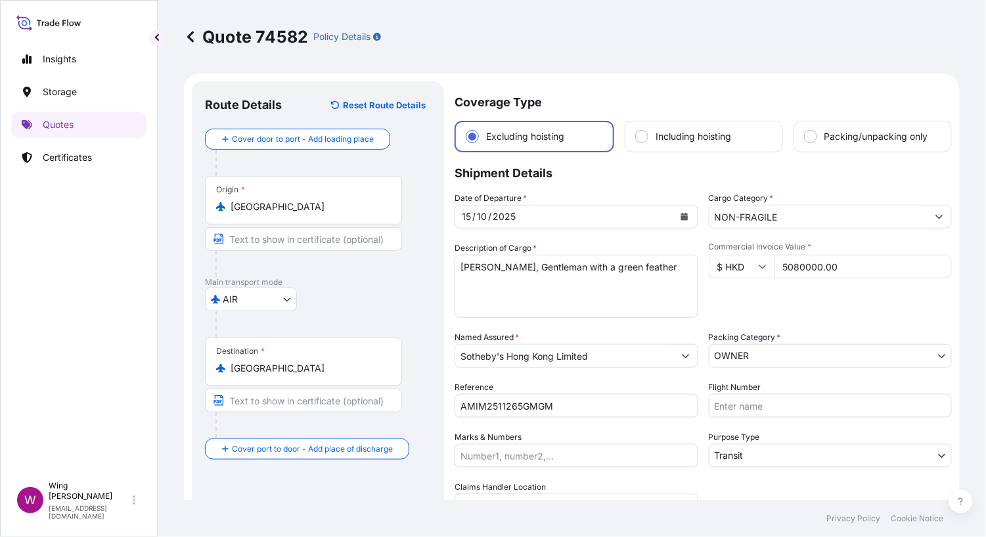
click at [603, 335] on div "Named Assured * Sotheby's Hong Kong Limited" at bounding box center [576, 349] width 244 height 37
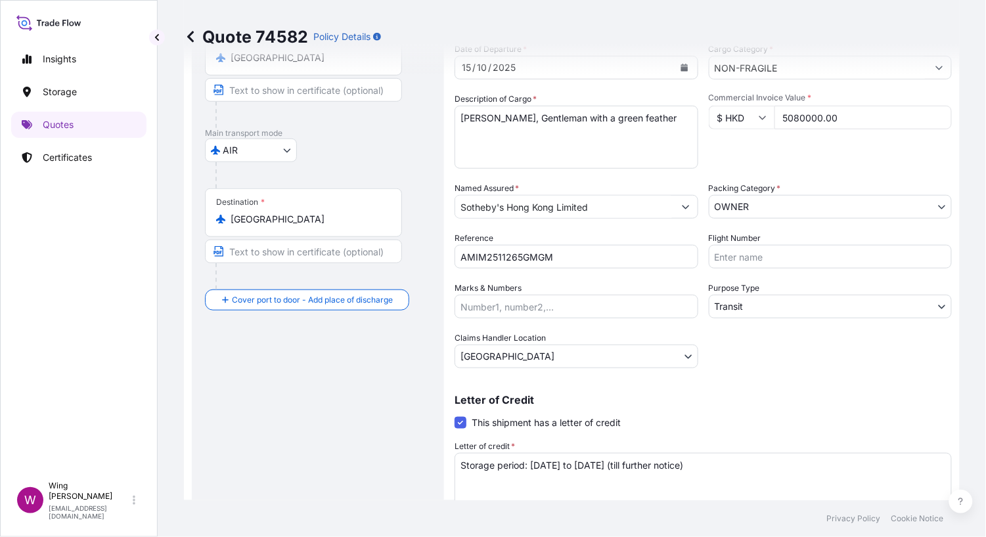
scroll to position [175, 0]
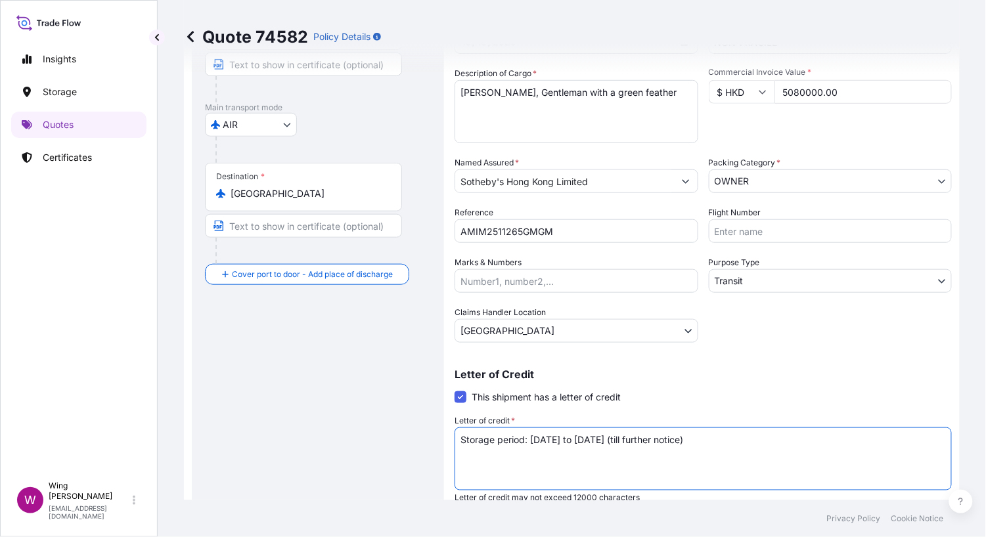
drag, startPoint x: 790, startPoint y: 441, endPoint x: 374, endPoint y: 420, distance: 416.8
click at [374, 420] on form "Route Details Reset Route Details Cover door to port - Add loading place Place …" at bounding box center [572, 223] width 776 height 649
click at [456, 401] on label "This shipment has a letter of credit" at bounding box center [537, 397] width 166 height 14
click at [454, 390] on input "This shipment has a letter of credit" at bounding box center [454, 390] width 0 height 0
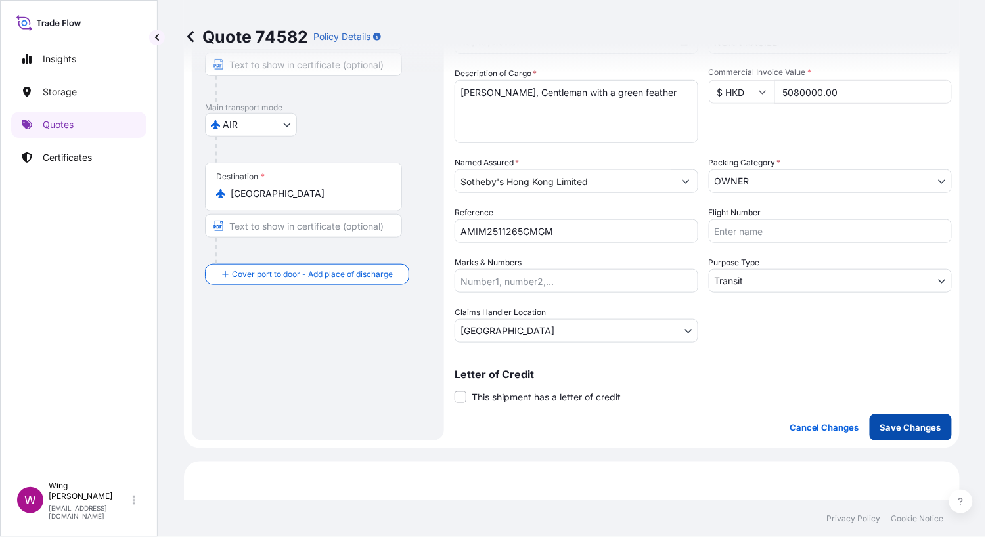
click at [881, 424] on p "Save Changes" at bounding box center [910, 427] width 61 height 13
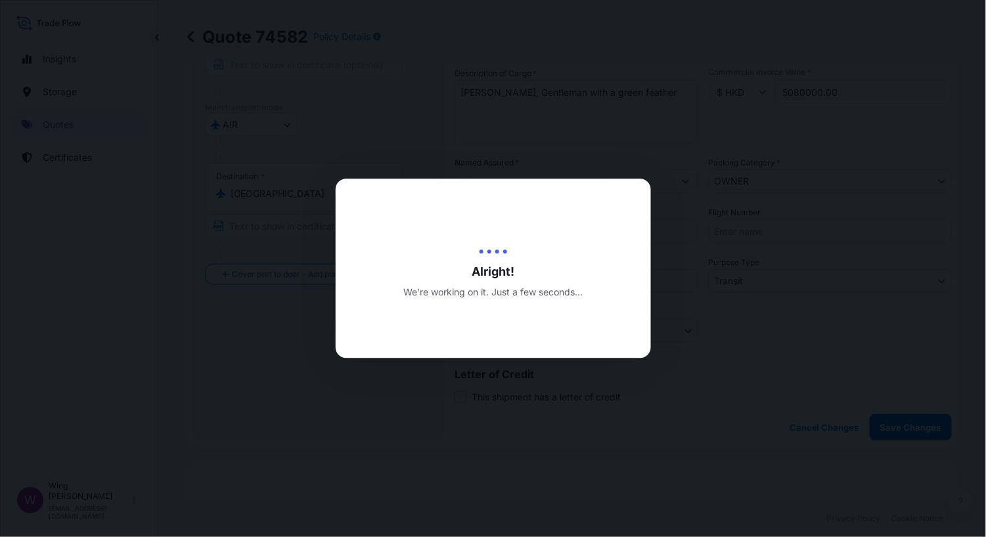
type input "[DATE]"
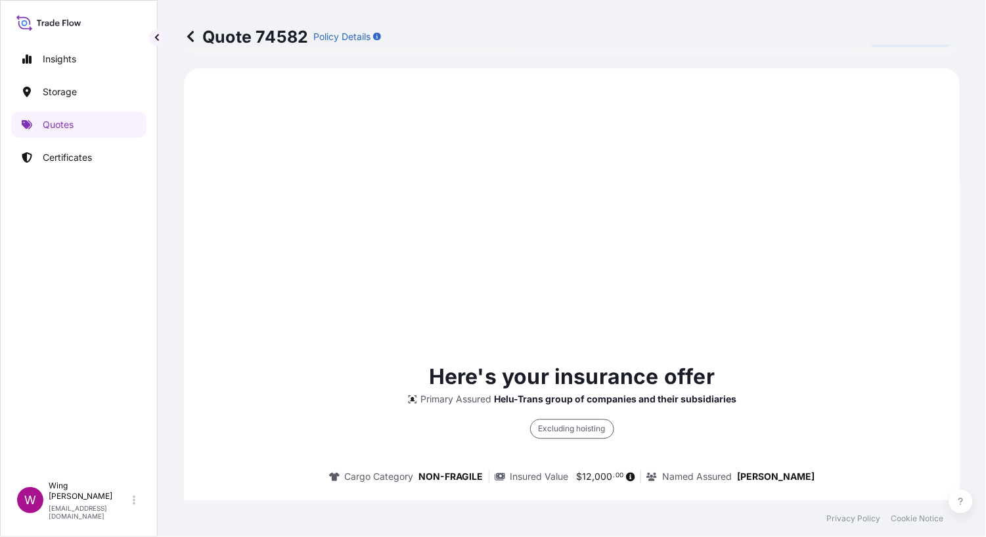
scroll to position [569, 0]
select select "AIR"
select select "Transit"
select select "[GEOGRAPHIC_DATA]"
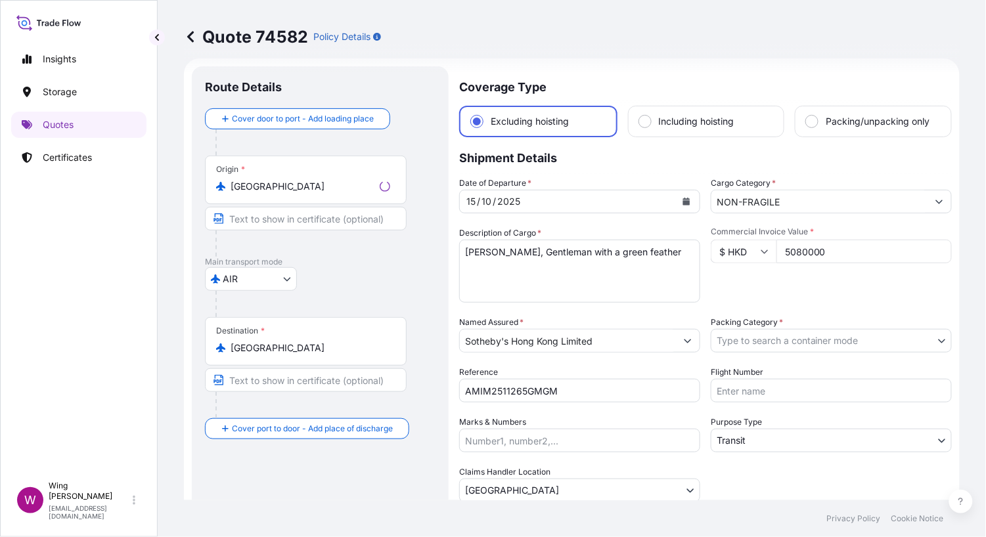
scroll to position [0, 0]
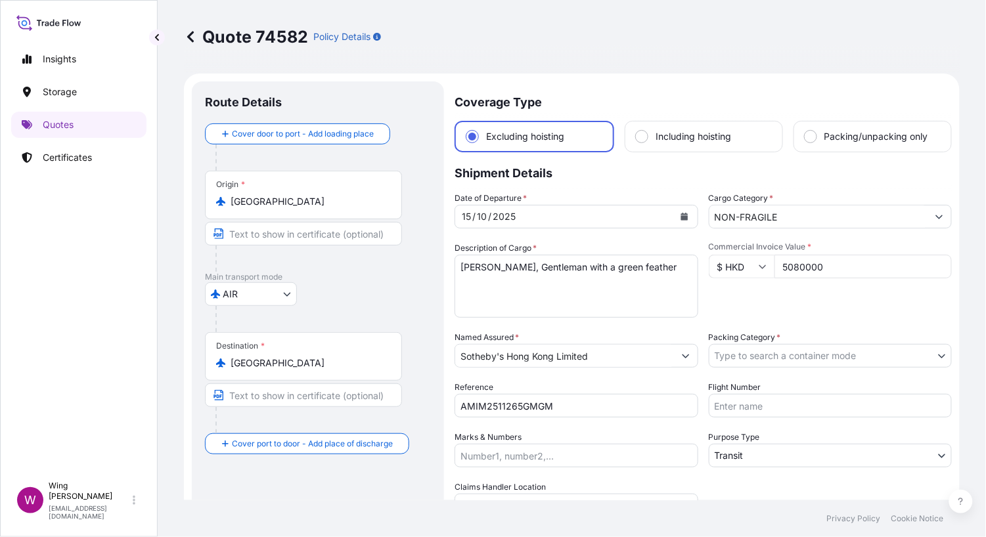
click at [561, 190] on p "Shipment Details" at bounding box center [702, 171] width 497 height 39
drag, startPoint x: 677, startPoint y: 265, endPoint x: 418, endPoint y: 261, distance: 259.4
click at [418, 261] on form "Route Details Cover door to port - Add loading place Place of loading Road / [G…" at bounding box center [572, 349] width 776 height 550
paste textarea "DDKD4 [PERSON_NAME], [PERSON_NAME] #### | Oil No. 19 ##19#"
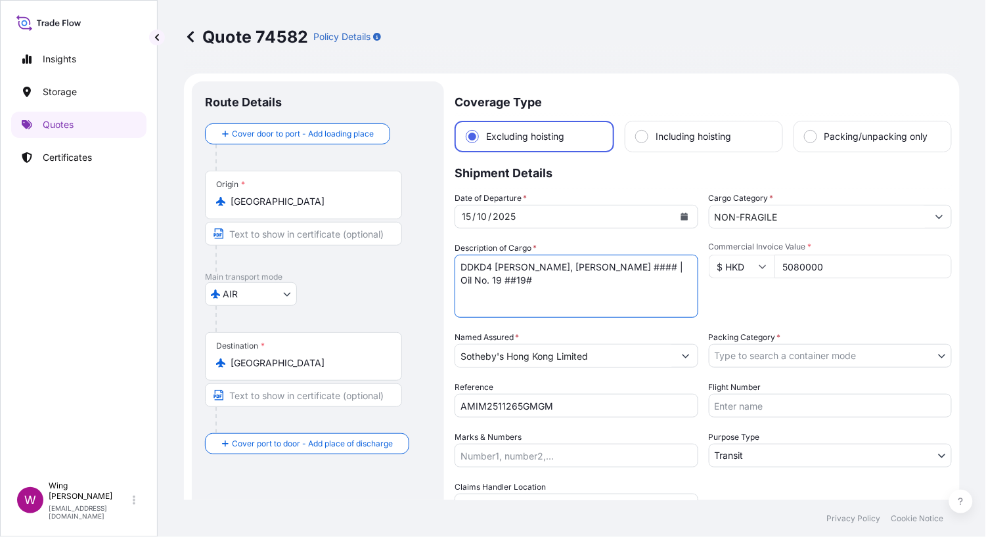
click at [491, 270] on textarea "[PERSON_NAME], Gentleman with a green feather" at bounding box center [576, 286] width 244 height 63
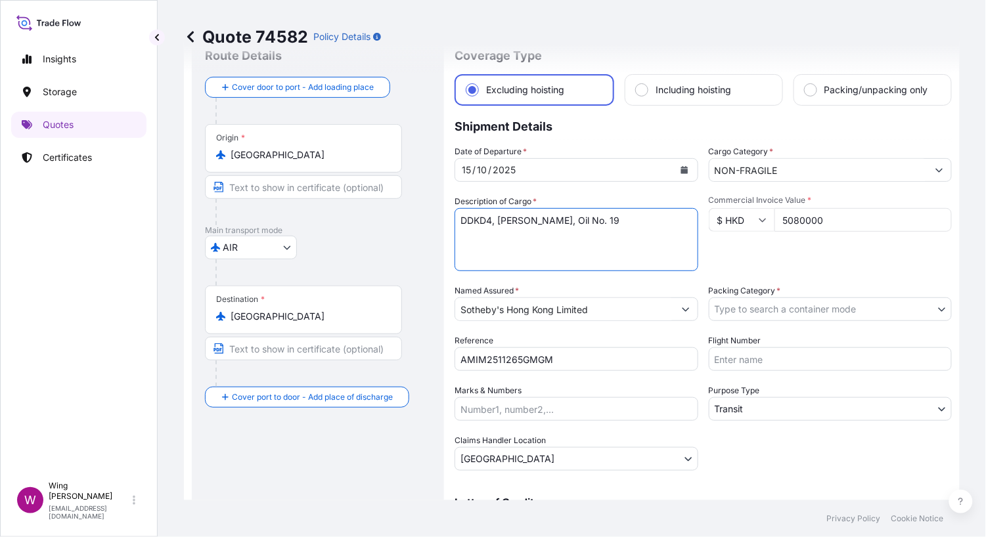
scroll to position [87, 0]
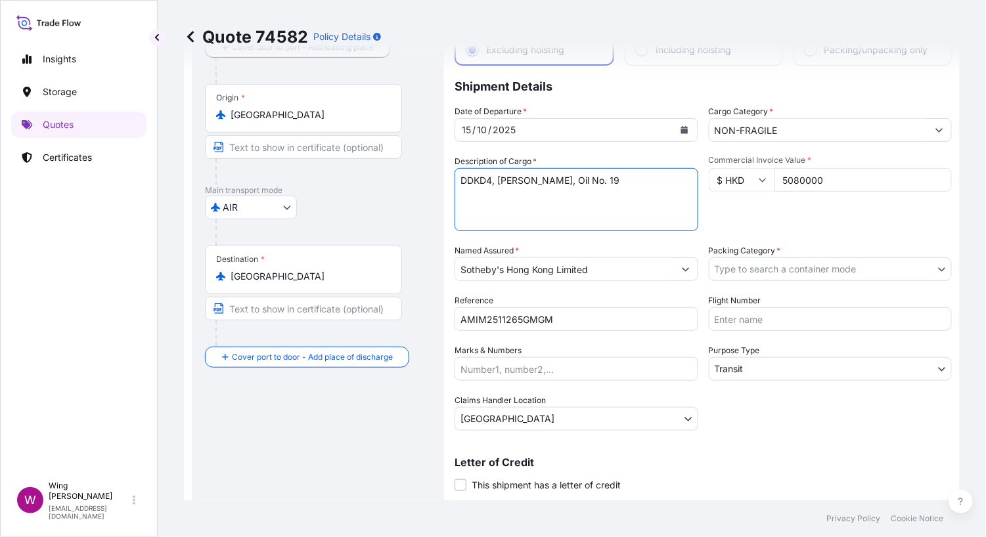
type textarea "DDKD4, [PERSON_NAME], Oil No. 19"
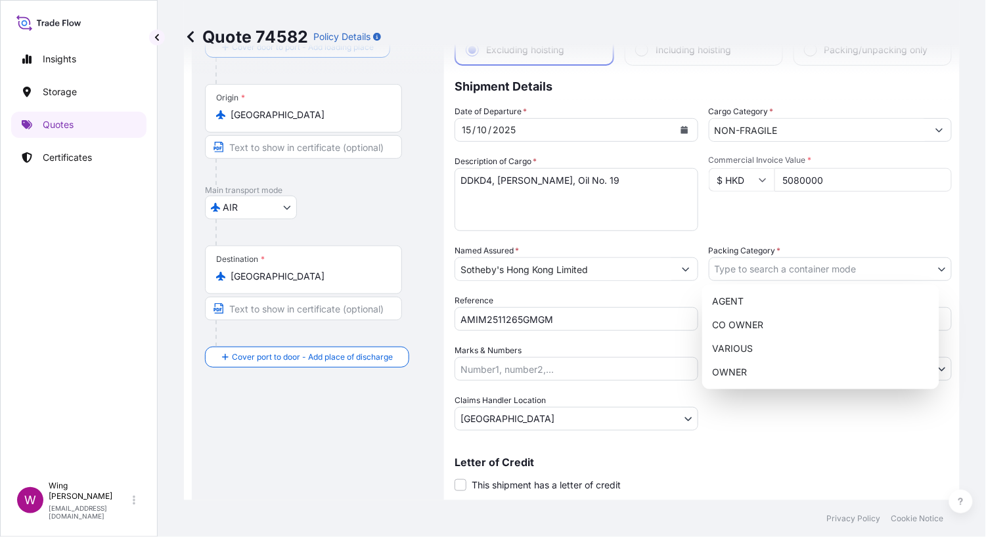
click at [736, 263] on body "Insights Storage Quotes Certificates W Wing Lee [EMAIL_ADDRESS][DOMAIN_NAME] Qu…" at bounding box center [493, 268] width 986 height 537
click at [747, 374] on div "OWNER" at bounding box center [820, 373] width 227 height 24
select select "27"
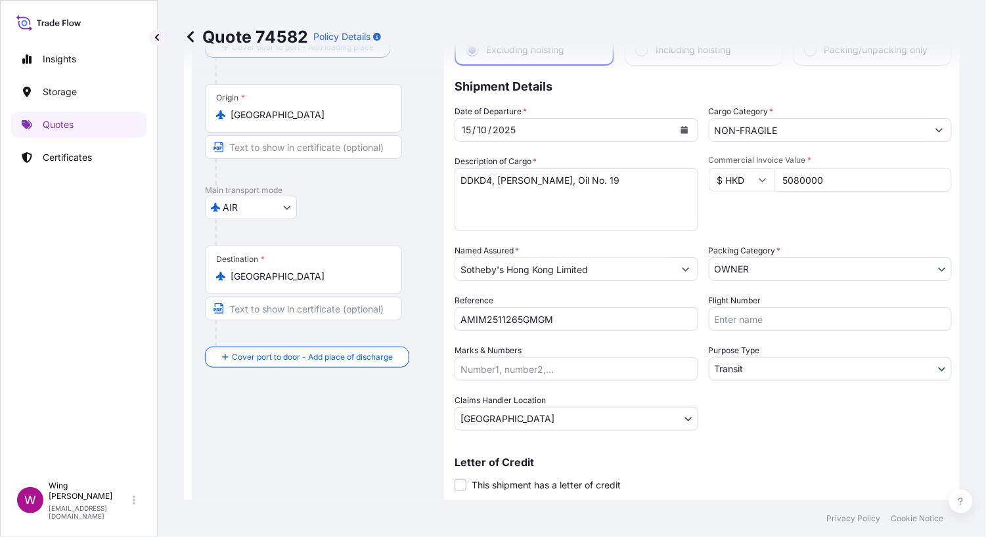
click at [760, 422] on div "Date of Departure * [DATE] Cargo Category * NON-FRAGILE Description of Cargo * …" at bounding box center [702, 268] width 497 height 326
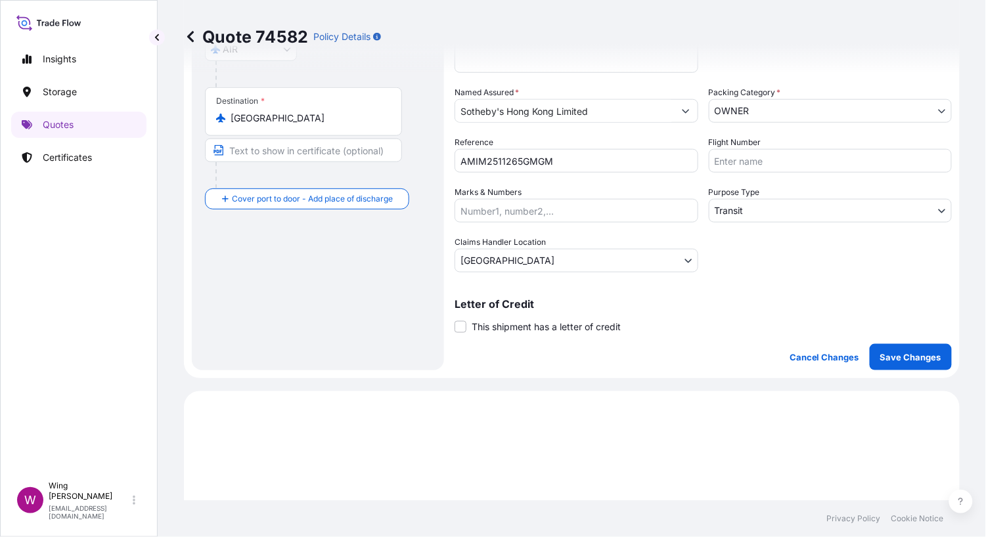
scroll to position [262, 0]
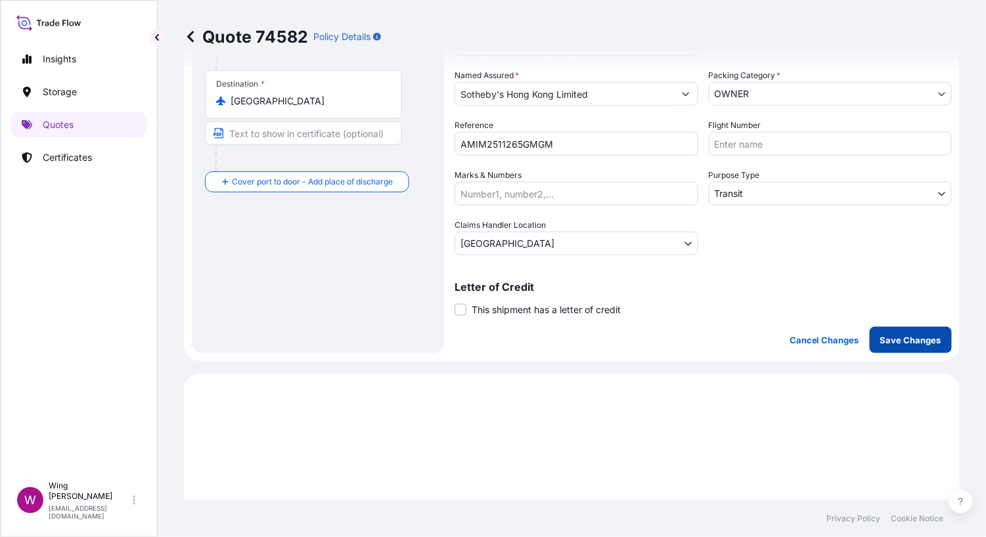
click at [879, 327] on button "Save Changes" at bounding box center [910, 340] width 82 height 26
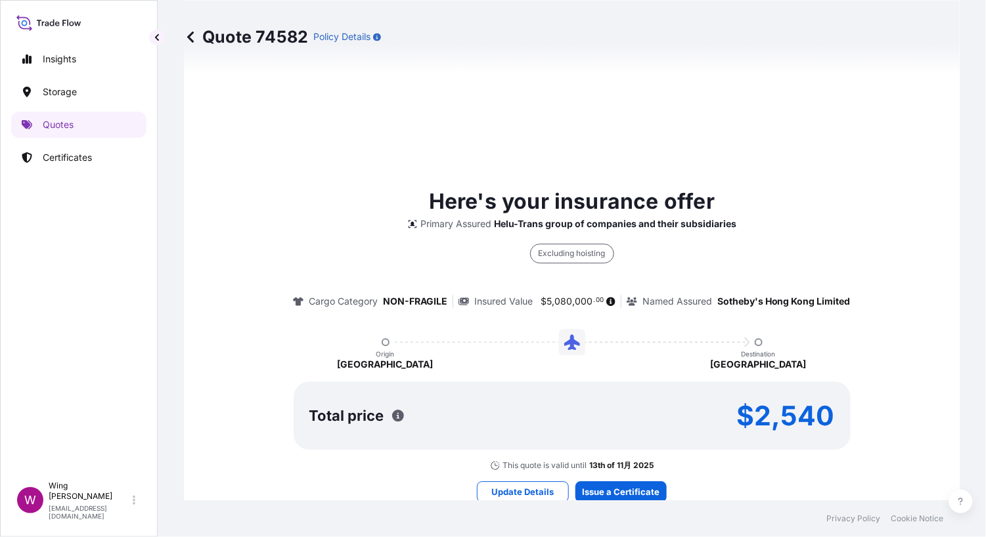
select select "AIR"
select select "Transit"
select select "[GEOGRAPHIC_DATA]"
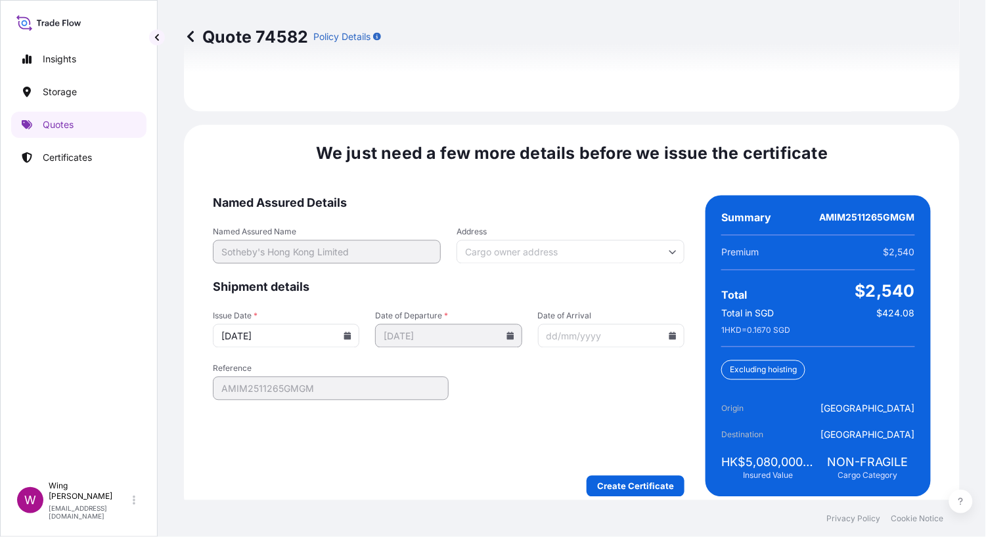
scroll to position [1843, 0]
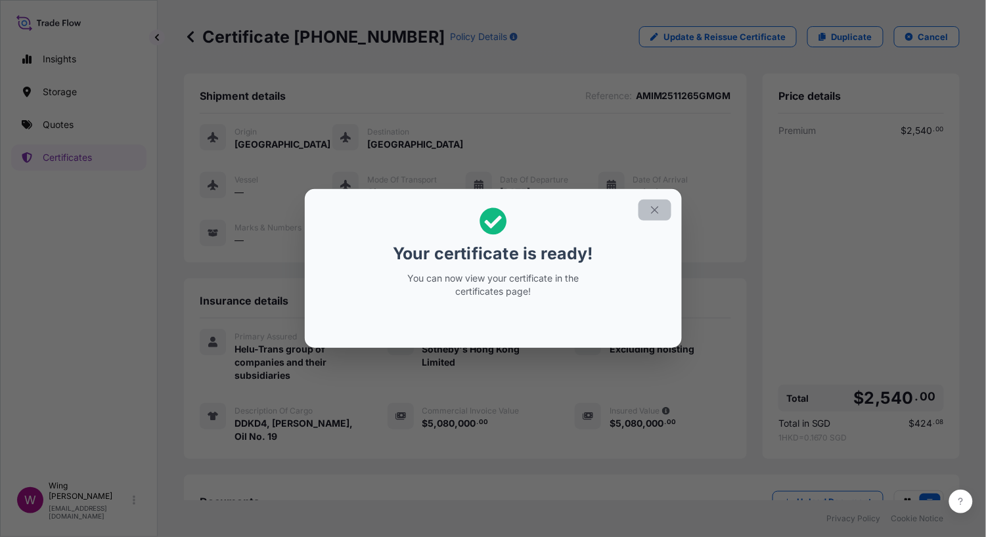
click at [665, 213] on button "button" at bounding box center [654, 210] width 33 height 21
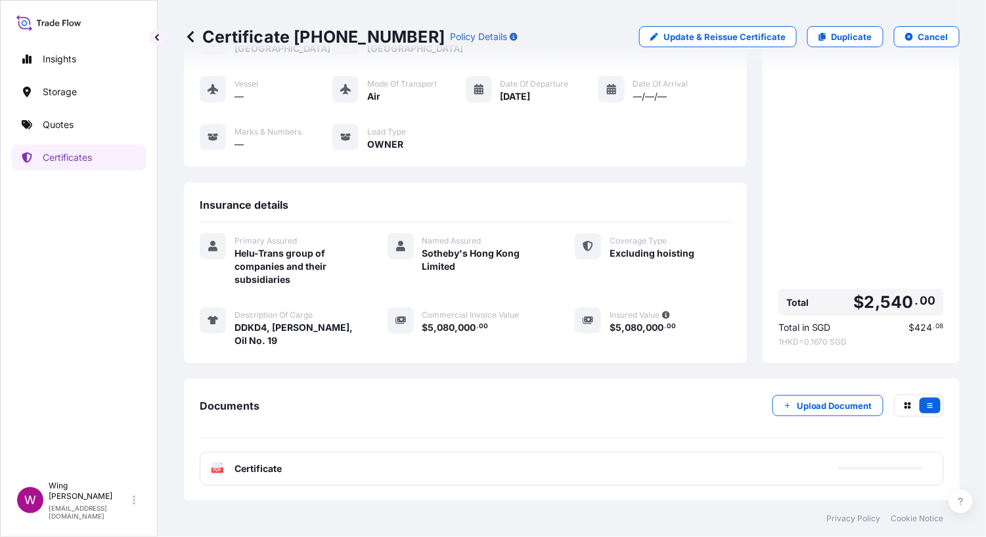
scroll to position [97, 0]
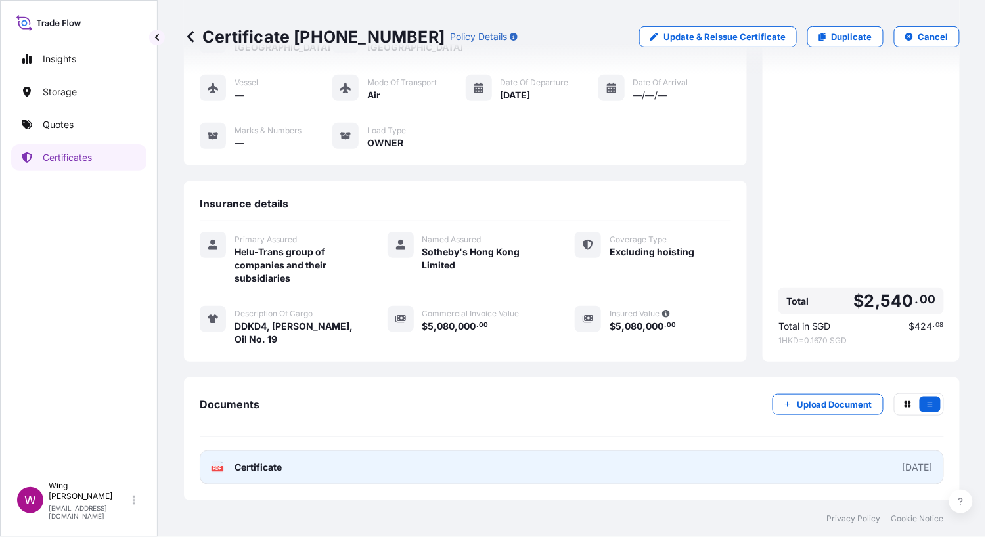
click at [215, 470] on text "PDF" at bounding box center [217, 469] width 9 height 5
